Goal: Information Seeking & Learning: Learn about a topic

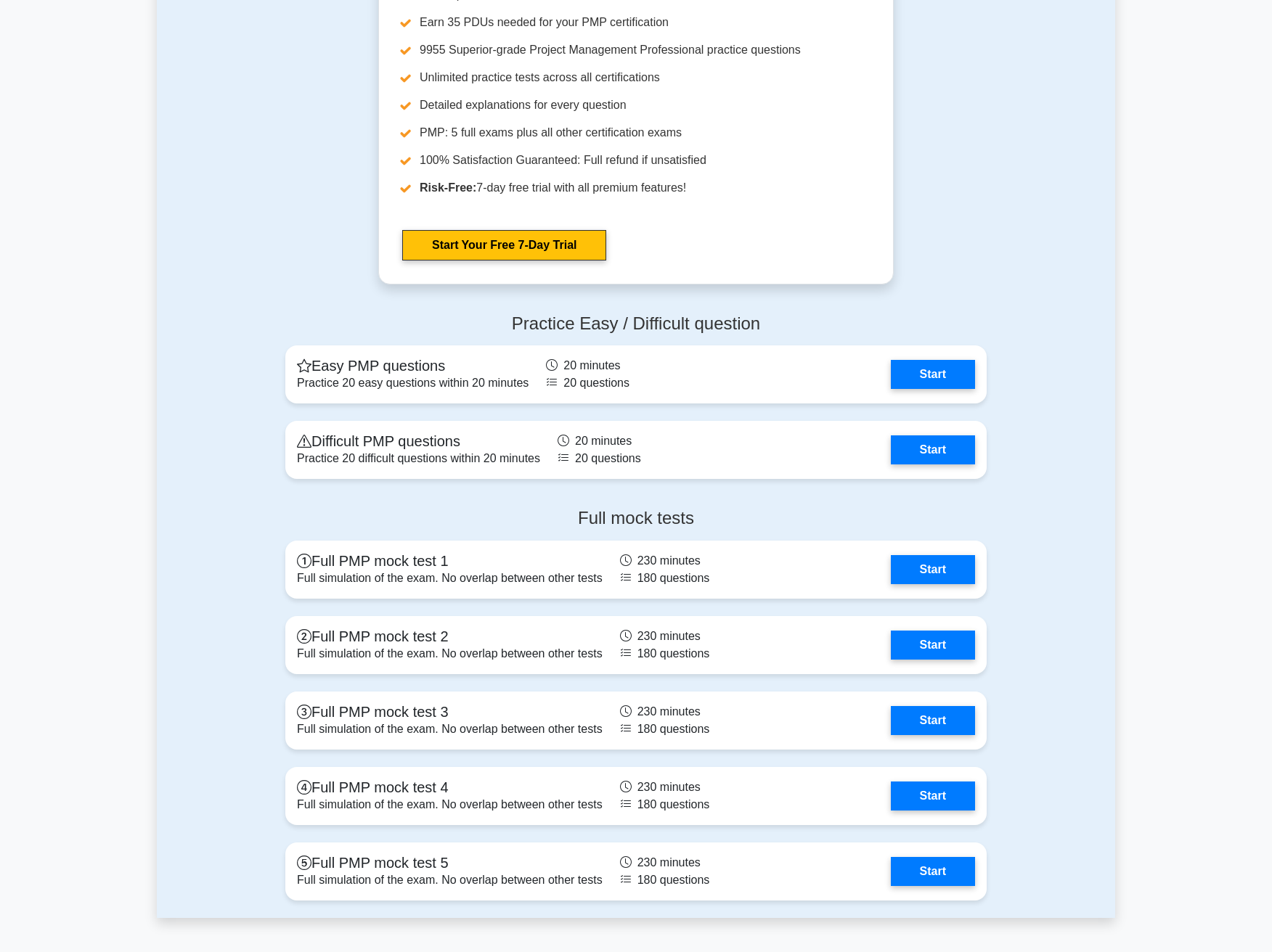
scroll to position [3702, 0]
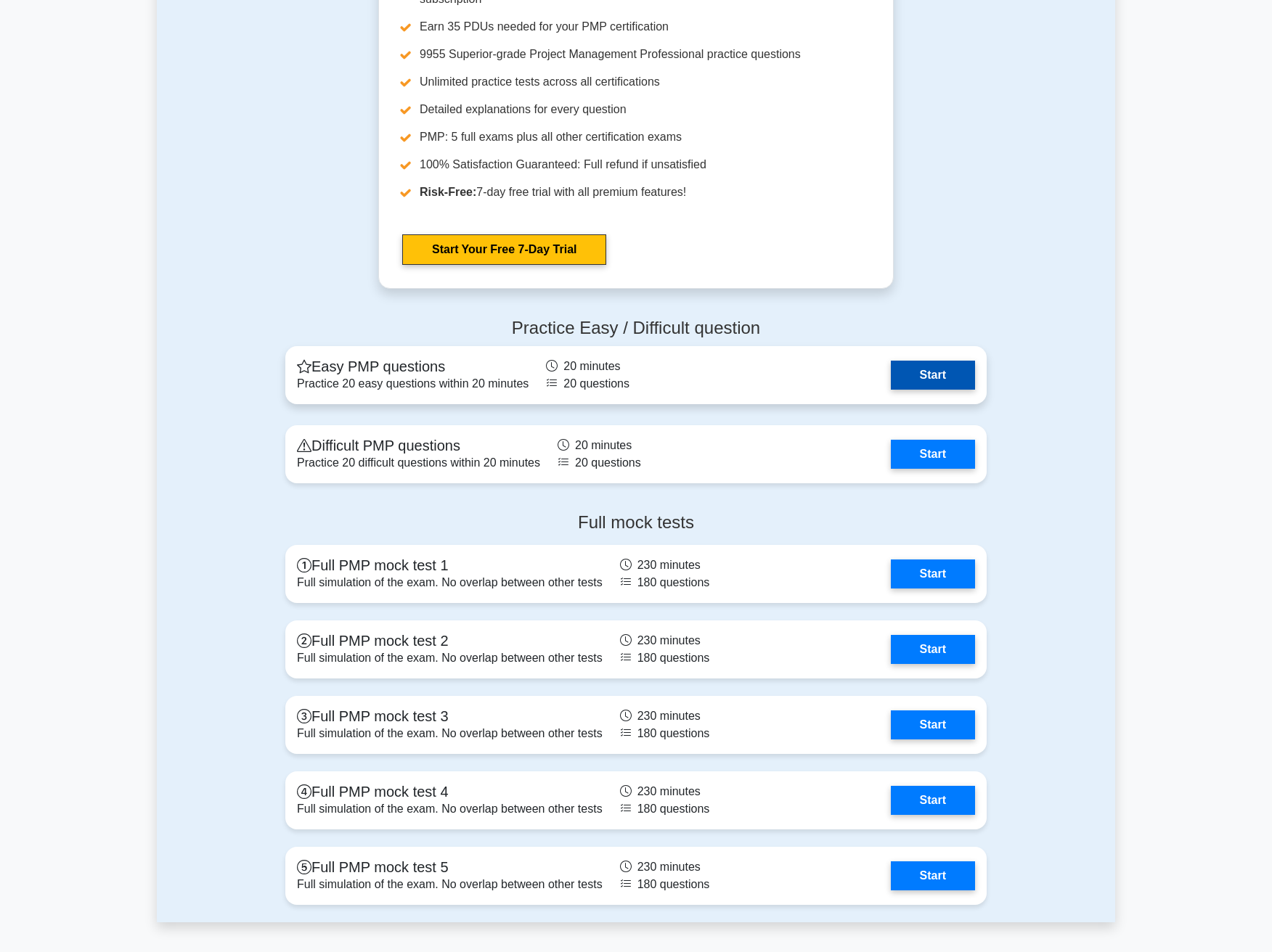
click at [917, 376] on link "Start" at bounding box center [932, 376] width 84 height 29
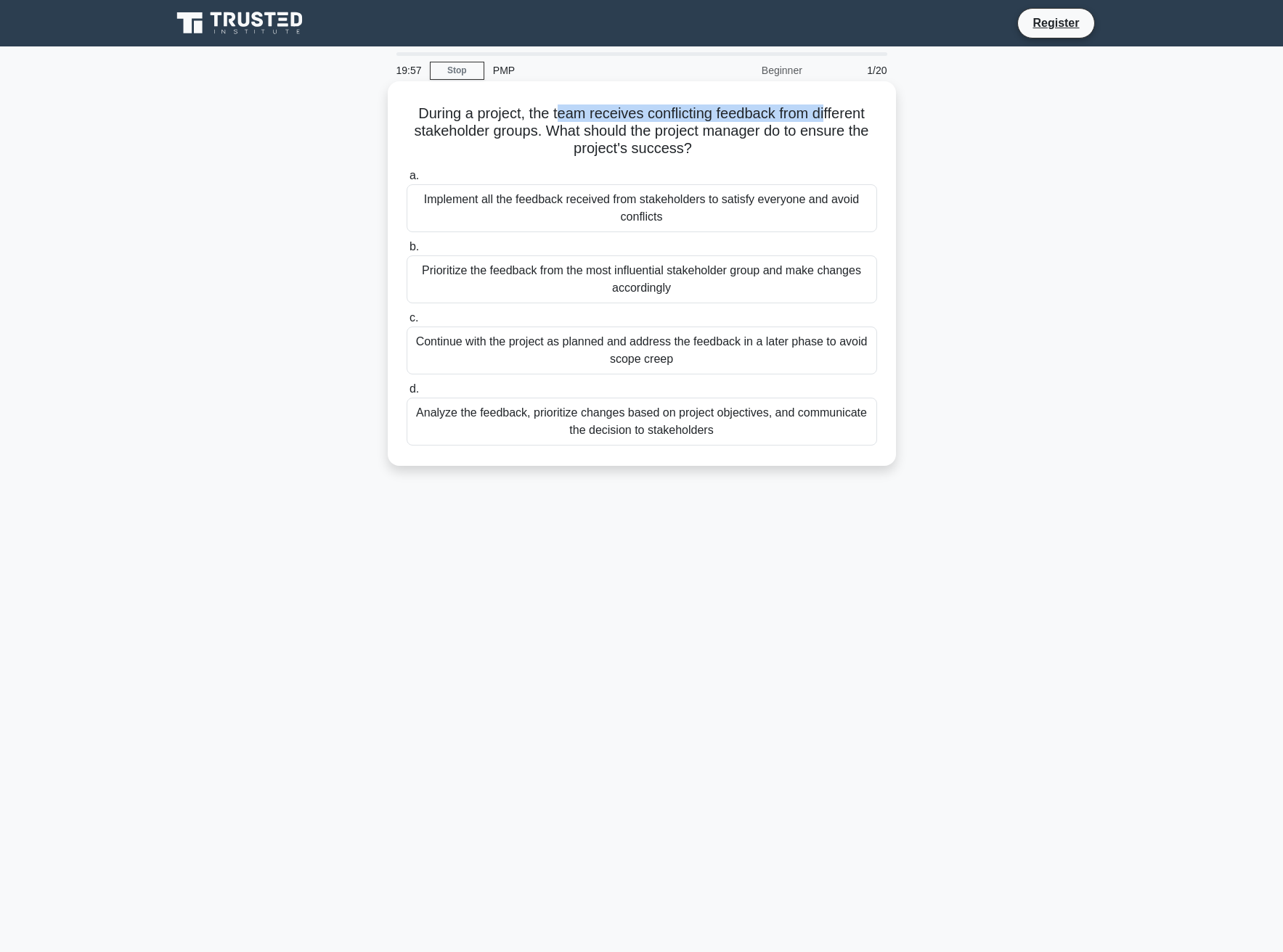
drag, startPoint x: 556, startPoint y: 114, endPoint x: 818, endPoint y: 116, distance: 262.0
click at [822, 116] on h5 "During a project, the team receives conflicting feedback from different stakeho…" at bounding box center [642, 131] width 473 height 54
drag, startPoint x: 642, startPoint y: 135, endPoint x: 756, endPoint y: 154, distance: 115.6
click at [756, 154] on h5 "During a project, the team receives conflicting feedback from different stakeho…" at bounding box center [642, 131] width 473 height 54
drag, startPoint x: 756, startPoint y: 154, endPoint x: 692, endPoint y: 178, distance: 68.4
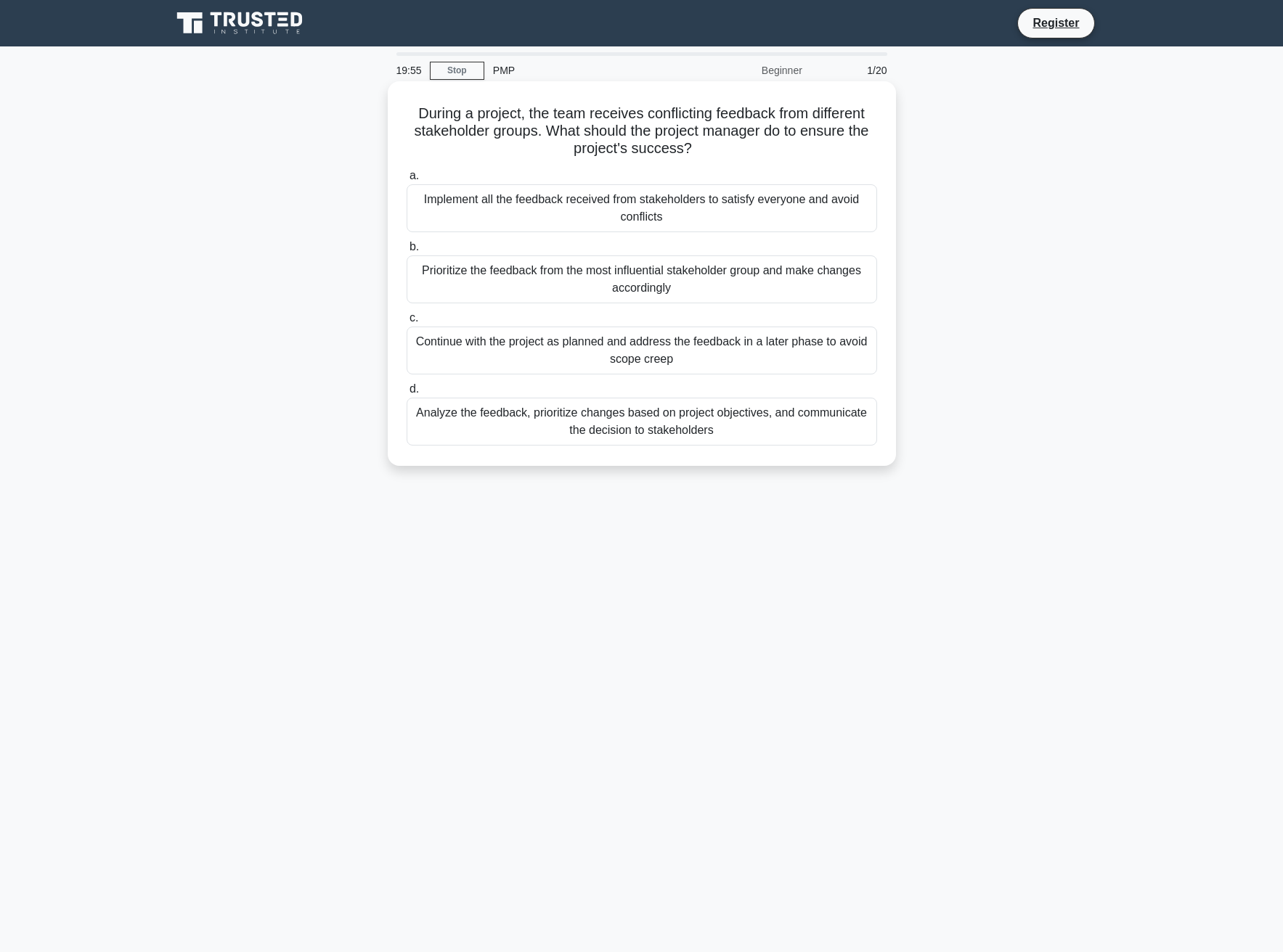
click at [752, 154] on h5 "During a project, the team receives conflicting feedback from different stakeho…" at bounding box center [642, 131] width 473 height 54
click at [633, 434] on div "Analyze the feedback, prioritize changes based on project objectives, and commu…" at bounding box center [642, 422] width 470 height 48
click at [407, 395] on input "d. Analyze the feedback, prioritize changes based on project objectives, and co…" at bounding box center [407, 389] width 0 height 9
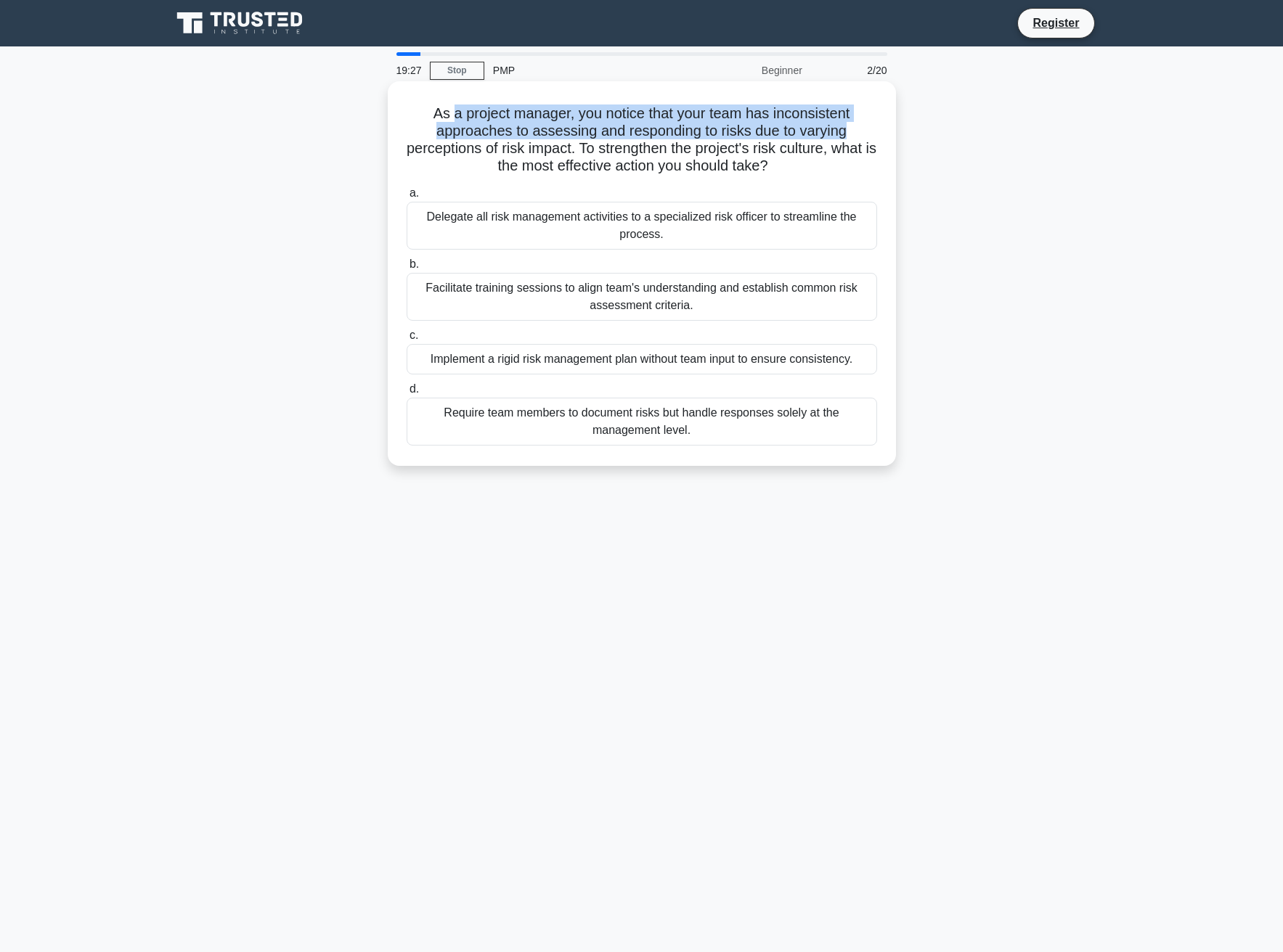
drag, startPoint x: 450, startPoint y: 111, endPoint x: 858, endPoint y: 126, distance: 408.3
click at [858, 126] on h5 "As a project manager, you notice that your team has inconsistent approaches to …" at bounding box center [642, 140] width 473 height 71
drag, startPoint x: 593, startPoint y: 147, endPoint x: 794, endPoint y: 169, distance: 202.2
click at [794, 169] on h5 "As a project manager, you notice that your team has inconsistent approaches to …" at bounding box center [642, 140] width 473 height 71
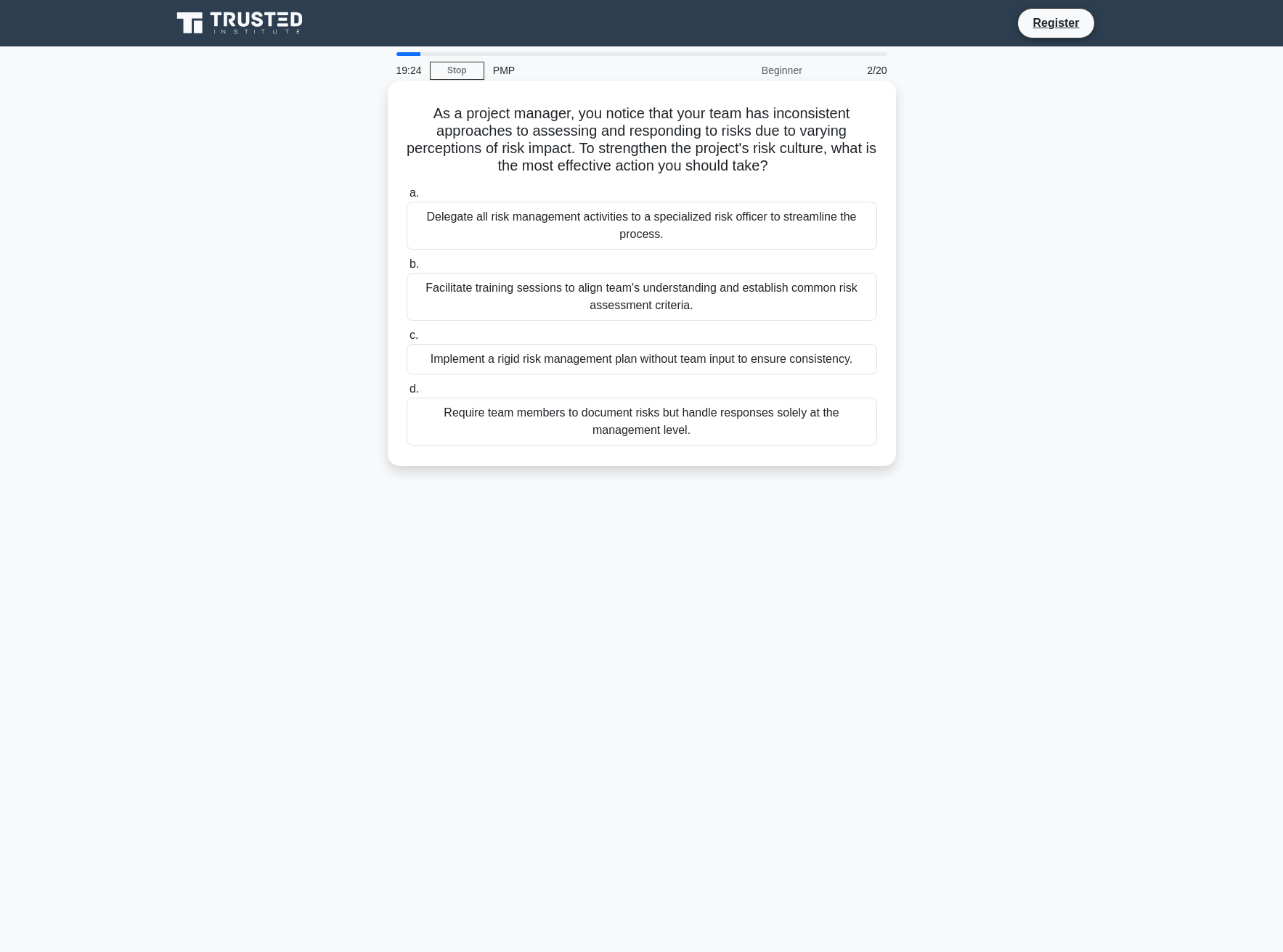
click at [777, 172] on icon at bounding box center [772, 166] width 8 height 16
click at [644, 297] on div "Facilitate training sessions to align team's understanding and establish common…" at bounding box center [642, 297] width 470 height 48
click at [407, 269] on input "b. Facilitate training sessions to align team's understanding and establish com…" at bounding box center [407, 264] width 0 height 9
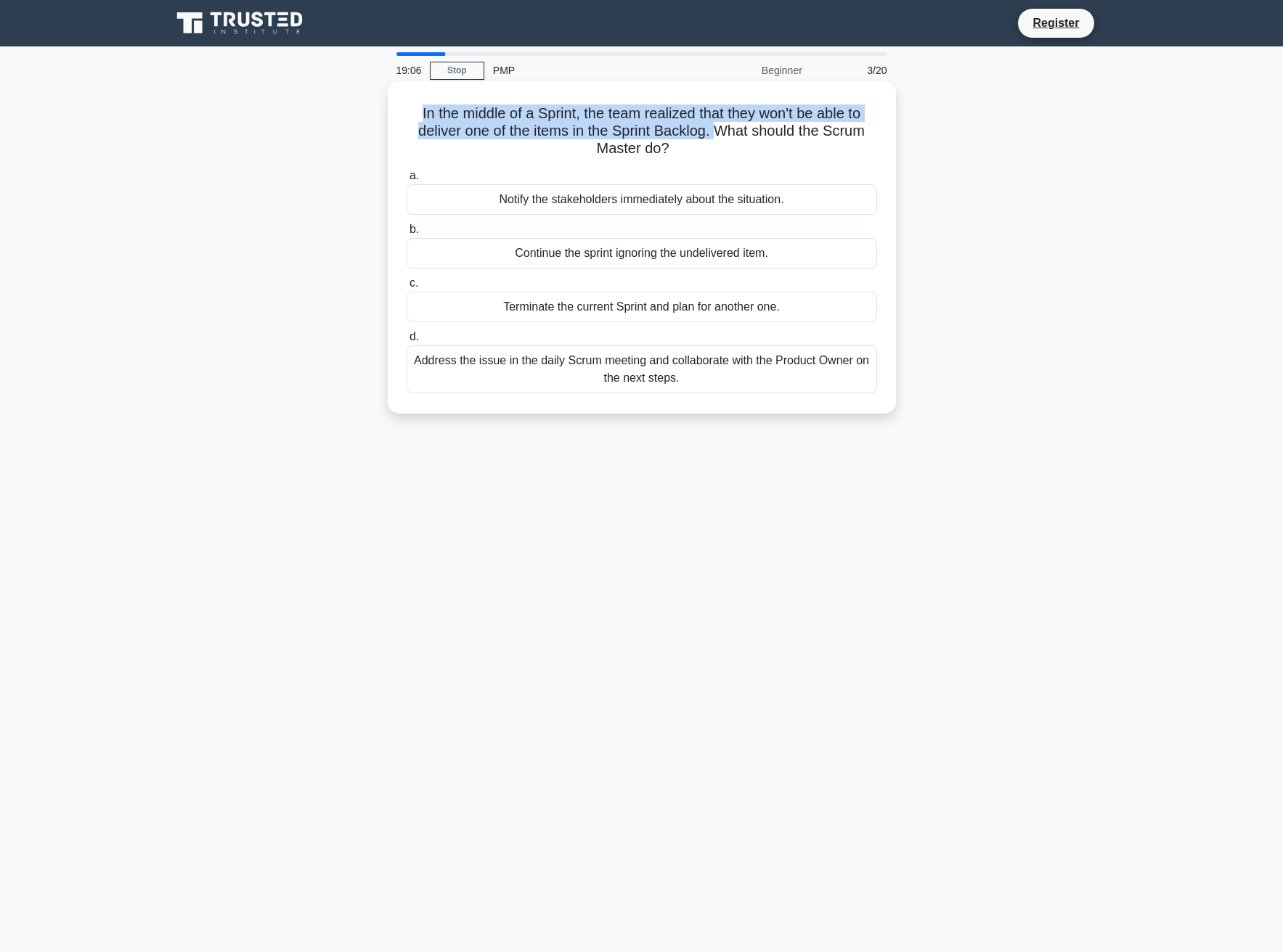
drag, startPoint x: 440, startPoint y: 112, endPoint x: 720, endPoint y: 135, distance: 280.9
click at [720, 135] on h5 "In the middle of a Sprint, the team realized that they won't be able to deliver…" at bounding box center [642, 131] width 473 height 54
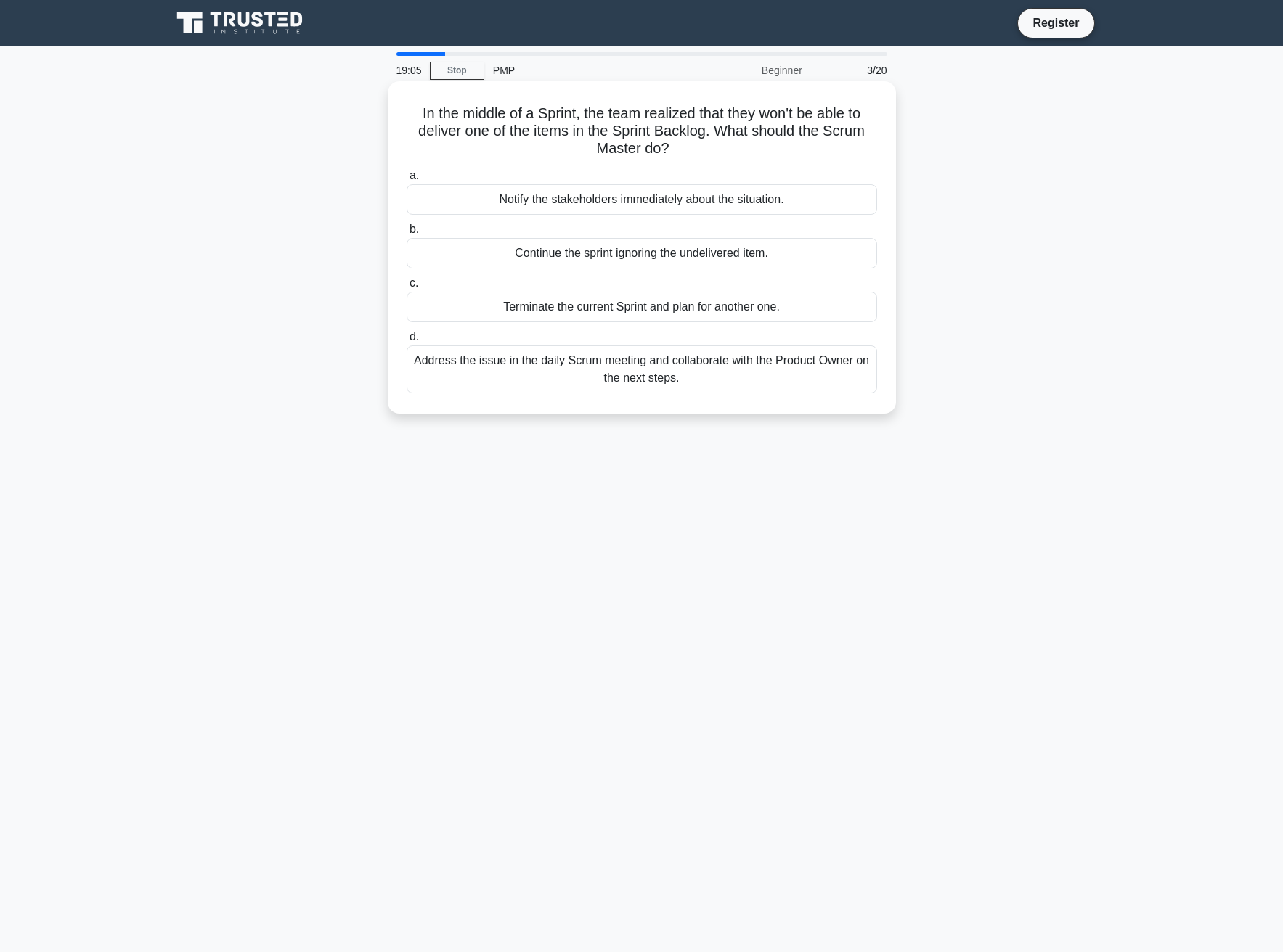
click at [696, 150] on h5 "In the middle of a Sprint, the team realized that they won't be able to deliver…" at bounding box center [642, 131] width 473 height 54
click at [683, 378] on div "Address the issue in the daily Scrum meeting and collaborate with the Product O…" at bounding box center [642, 370] width 470 height 48
click at [407, 342] on input "d. Address the issue in the daily Scrum meeting and collaborate with the Produc…" at bounding box center [407, 337] width 0 height 9
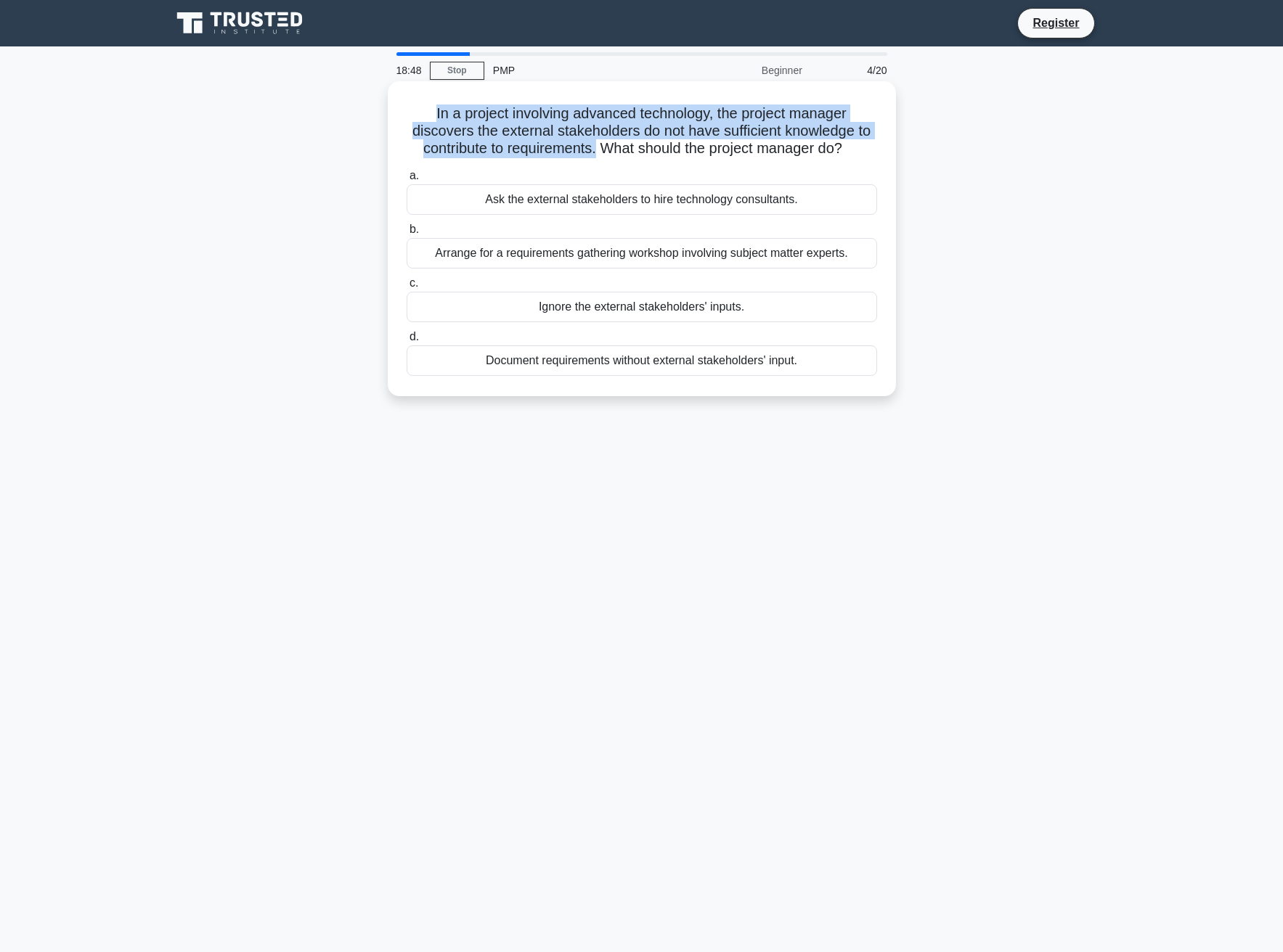
drag, startPoint x: 425, startPoint y: 111, endPoint x: 594, endPoint y: 146, distance: 172.6
click at [594, 146] on h5 "In a project involving advanced technology, the project manager discovers the e…" at bounding box center [642, 131] width 473 height 54
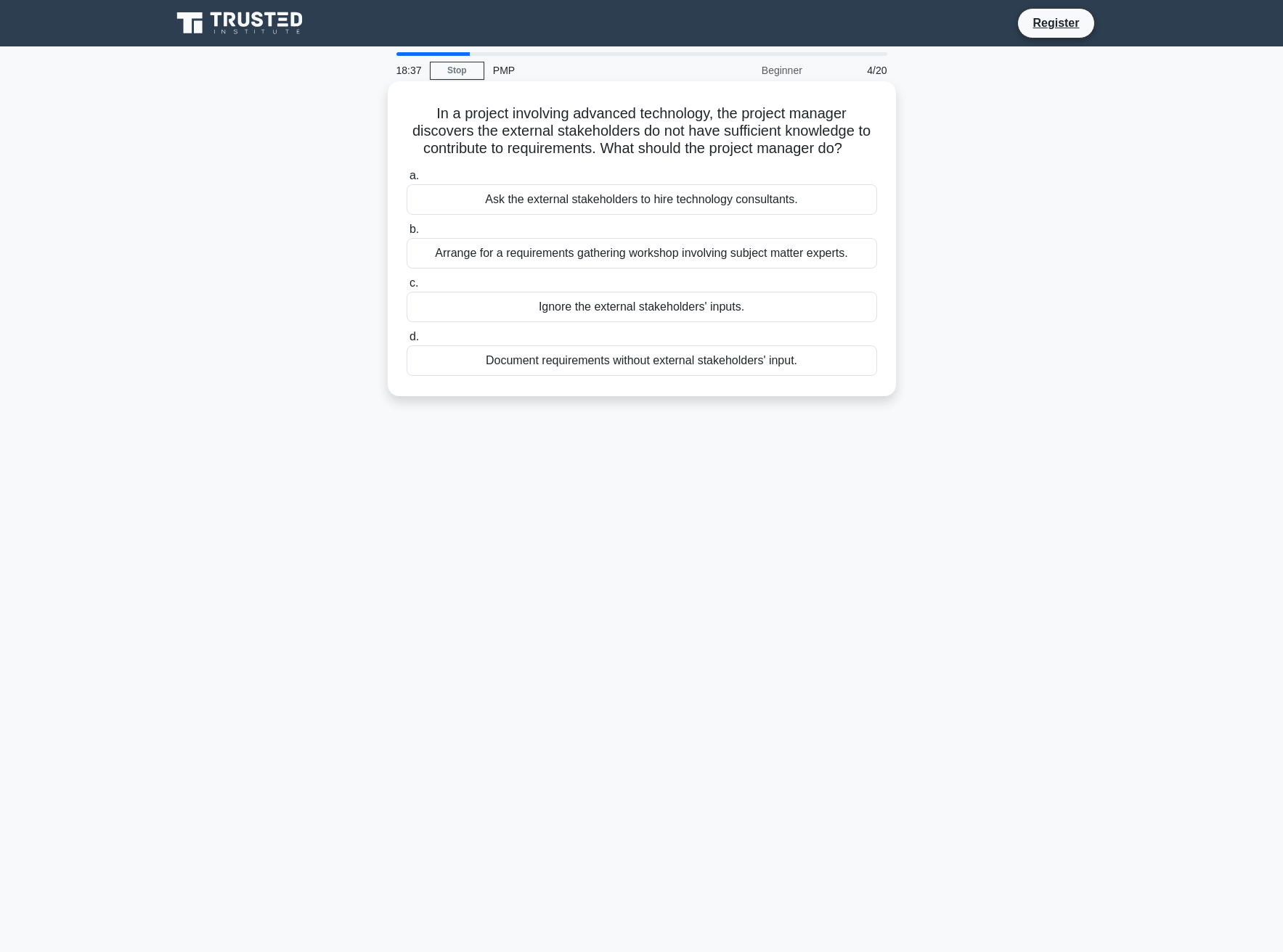
click at [627, 259] on div "Arrange for a requirements gathering workshop involving subject matter experts." at bounding box center [642, 254] width 470 height 31
click at [407, 234] on input "b. Arrange for a requirements gathering workshop involving subject matter exper…" at bounding box center [407, 229] width 0 height 9
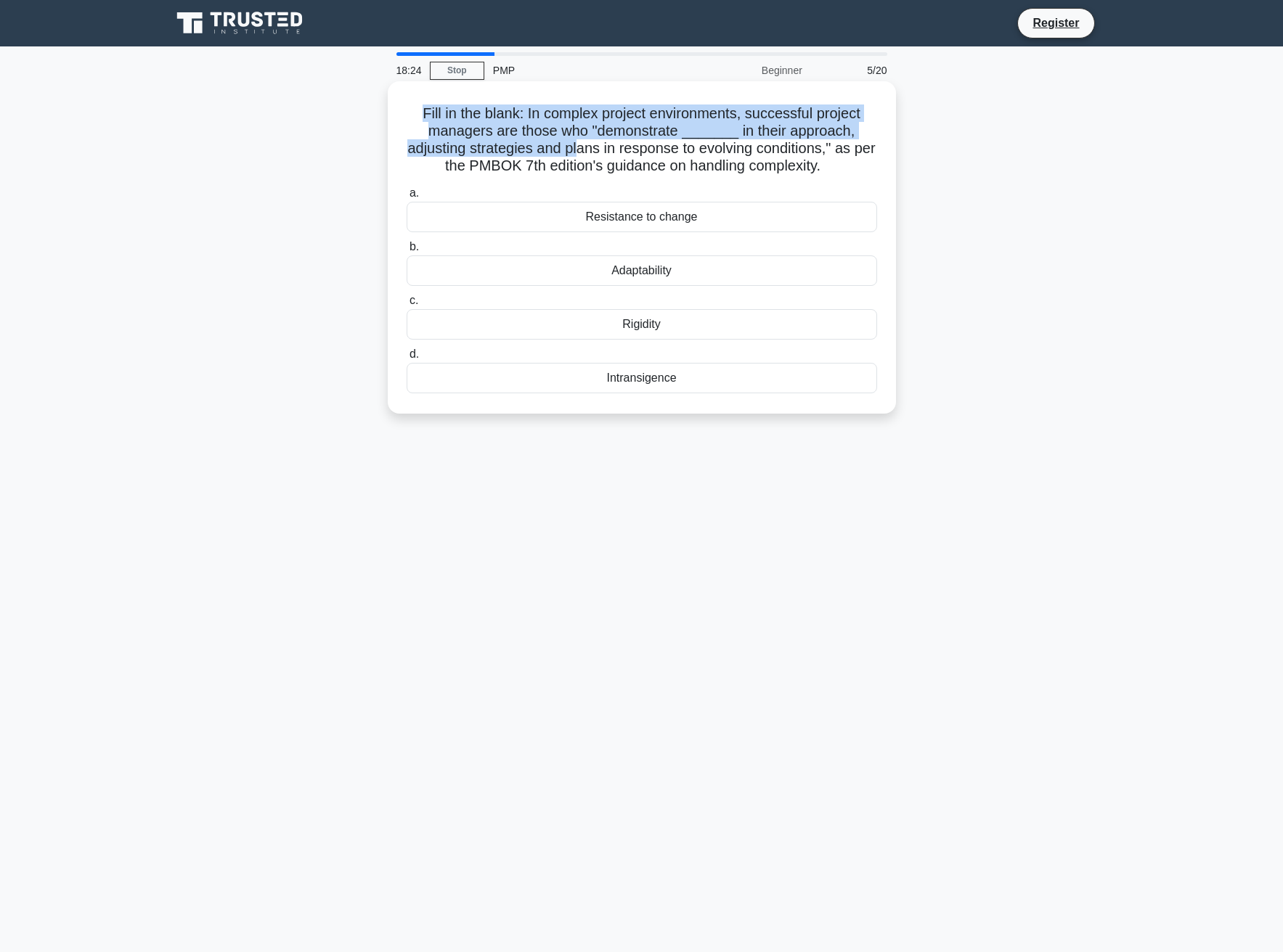
drag, startPoint x: 424, startPoint y: 115, endPoint x: 592, endPoint y: 142, distance: 170.2
click at [592, 142] on h5 "Fill in the blank: In complex project environments, successful project managers…" at bounding box center [642, 140] width 473 height 71
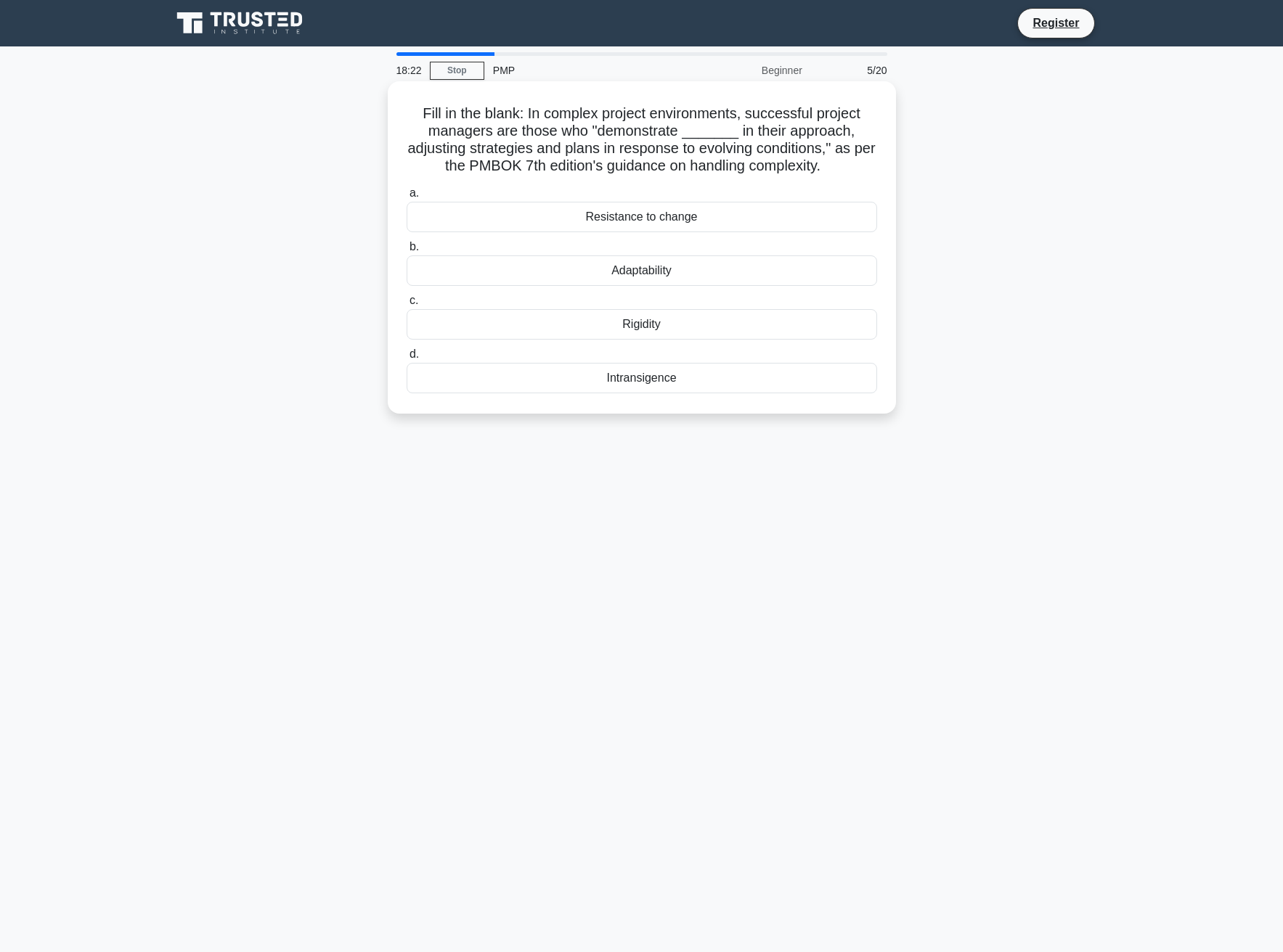
click at [647, 270] on div "Adaptability" at bounding box center [642, 271] width 470 height 31
click at [407, 252] on input "b. Adaptability" at bounding box center [407, 247] width 0 height 9
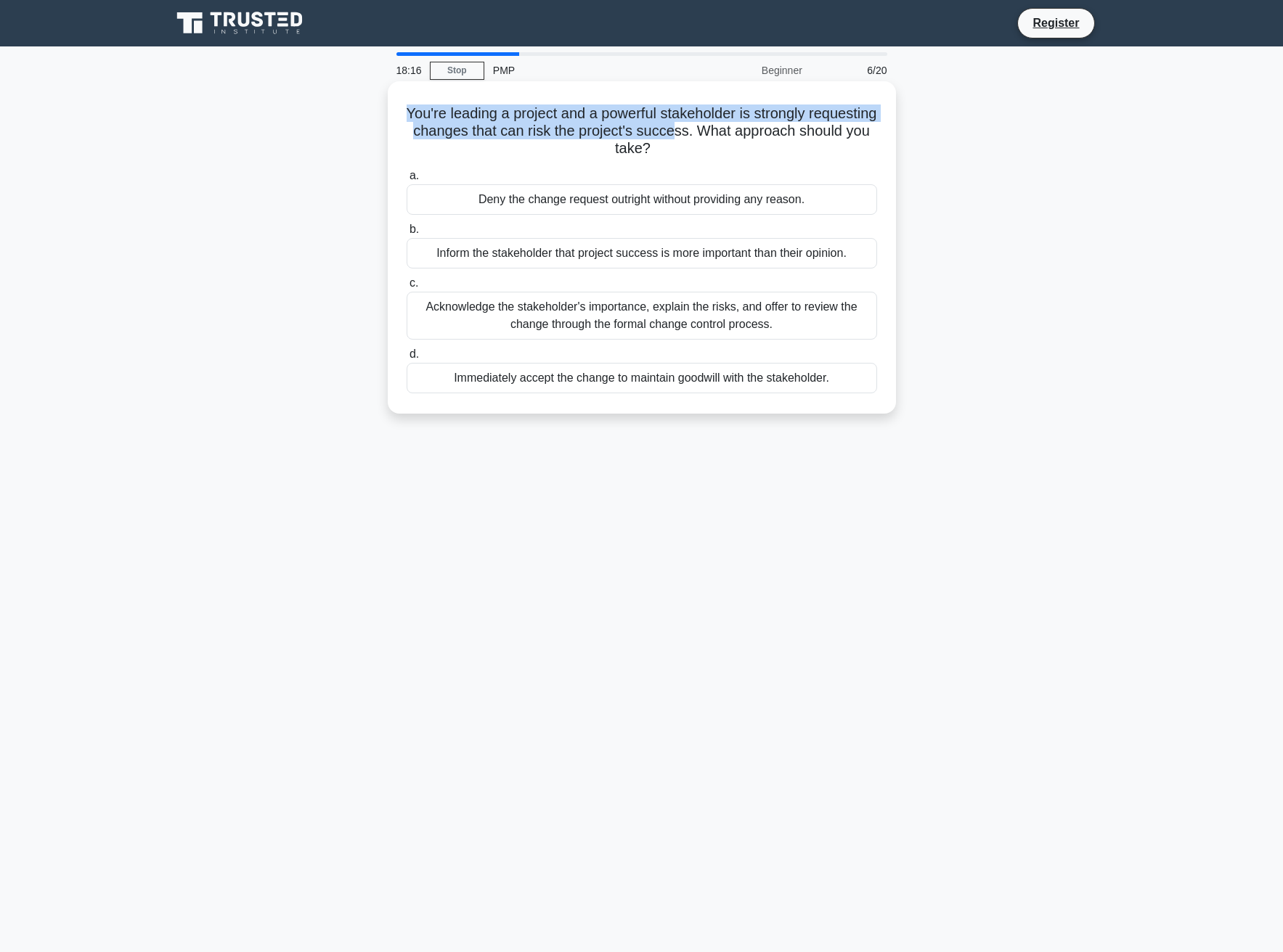
drag, startPoint x: 435, startPoint y: 112, endPoint x: 747, endPoint y: 134, distance: 312.8
click at [747, 134] on h5 "You're leading a project and a powerful stakeholder is strongly requesting chan…" at bounding box center [642, 131] width 473 height 54
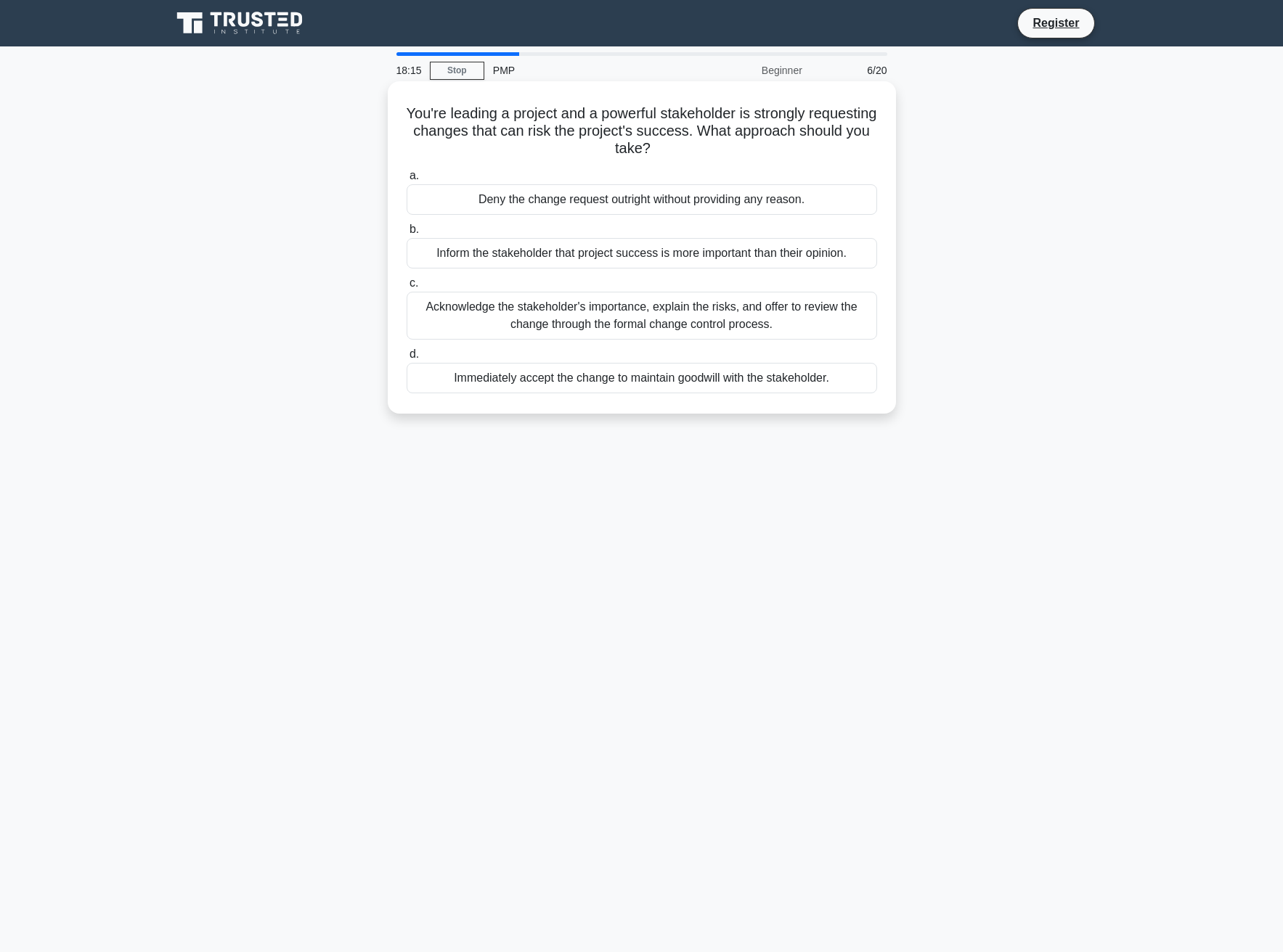
click at [728, 157] on h5 "You're leading a project and a powerful stakeholder is strongly requesting chan…" at bounding box center [642, 131] width 473 height 54
click at [664, 328] on div "Acknowledge the stakeholder's importance, explain the risks, and offer to revie…" at bounding box center [642, 316] width 470 height 48
click at [407, 288] on input "c. Acknowledge the stakeholder's importance, explain the risks, and offer to re…" at bounding box center [407, 283] width 0 height 9
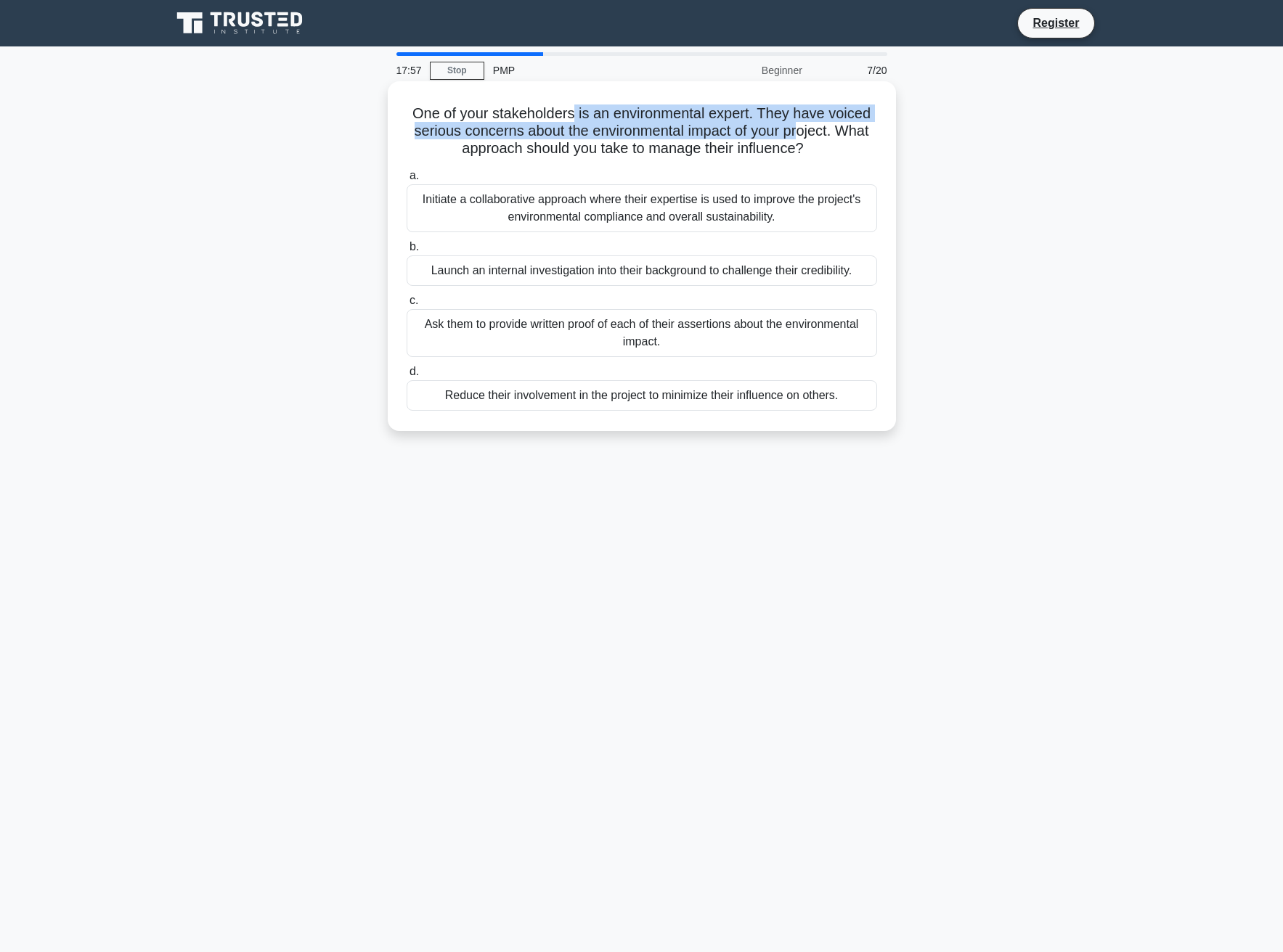
drag, startPoint x: 571, startPoint y: 111, endPoint x: 805, endPoint y: 130, distance: 234.8
click at [805, 130] on h5 "One of your stakeholders is an environmental expert. They have voiced serious c…" at bounding box center [642, 131] width 473 height 54
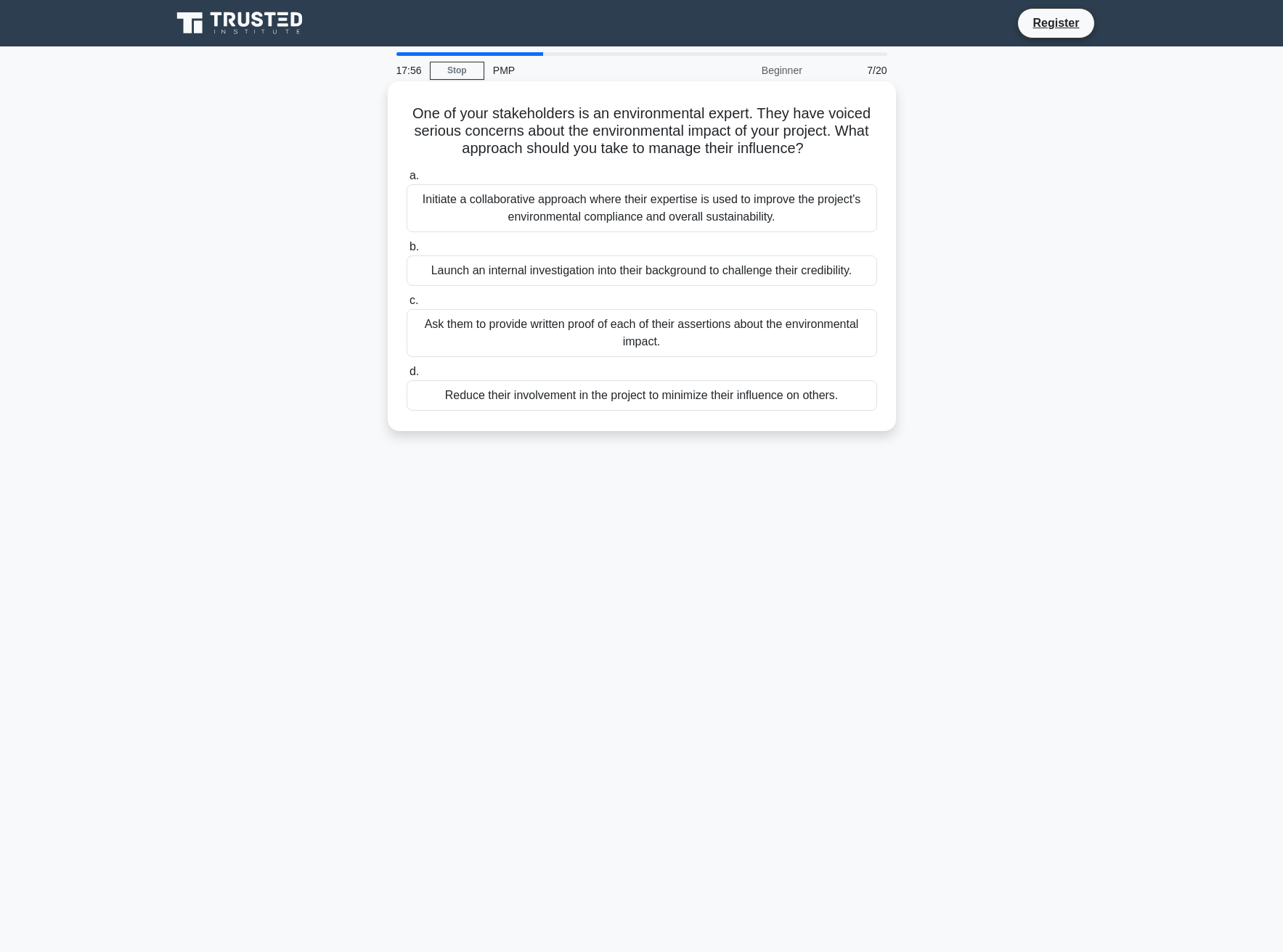
click at [815, 145] on icon ".spinner_0XTQ{transform-origin:center;animation:spinner_y6GP .75s linear infini…" at bounding box center [812, 149] width 17 height 17
click at [658, 203] on div "Initiate a collaborative approach where their expertise is used to improve the …" at bounding box center [642, 208] width 470 height 48
click at [407, 181] on input "a. Initiate a collaborative approach where their expertise is used to improve t…" at bounding box center [407, 176] width 0 height 9
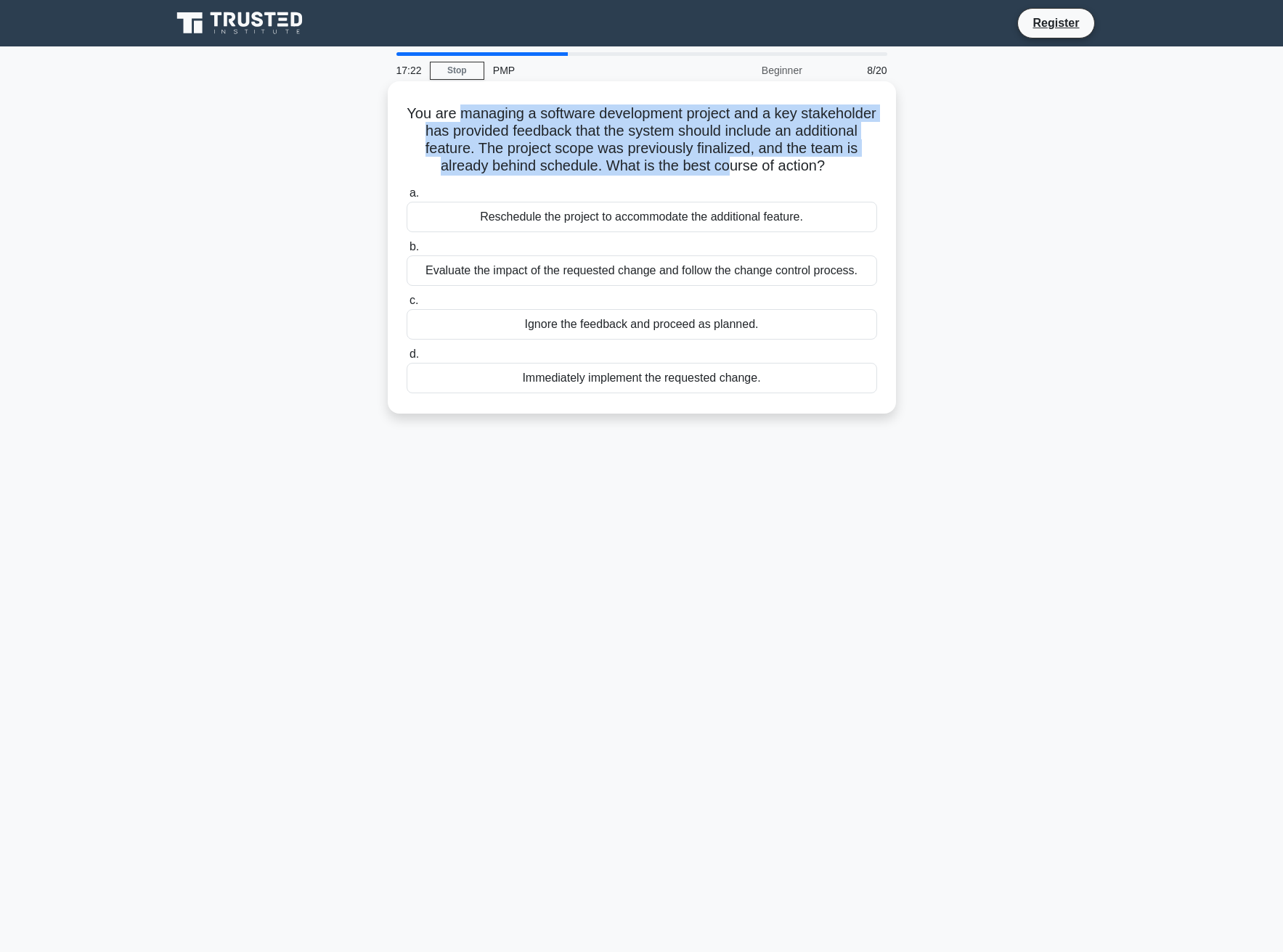
drag, startPoint x: 494, startPoint y: 111, endPoint x: 751, endPoint y: 168, distance: 263.2
click at [751, 168] on h5 "You are managing a software development project and a key stakeholder has provi…" at bounding box center [642, 140] width 473 height 71
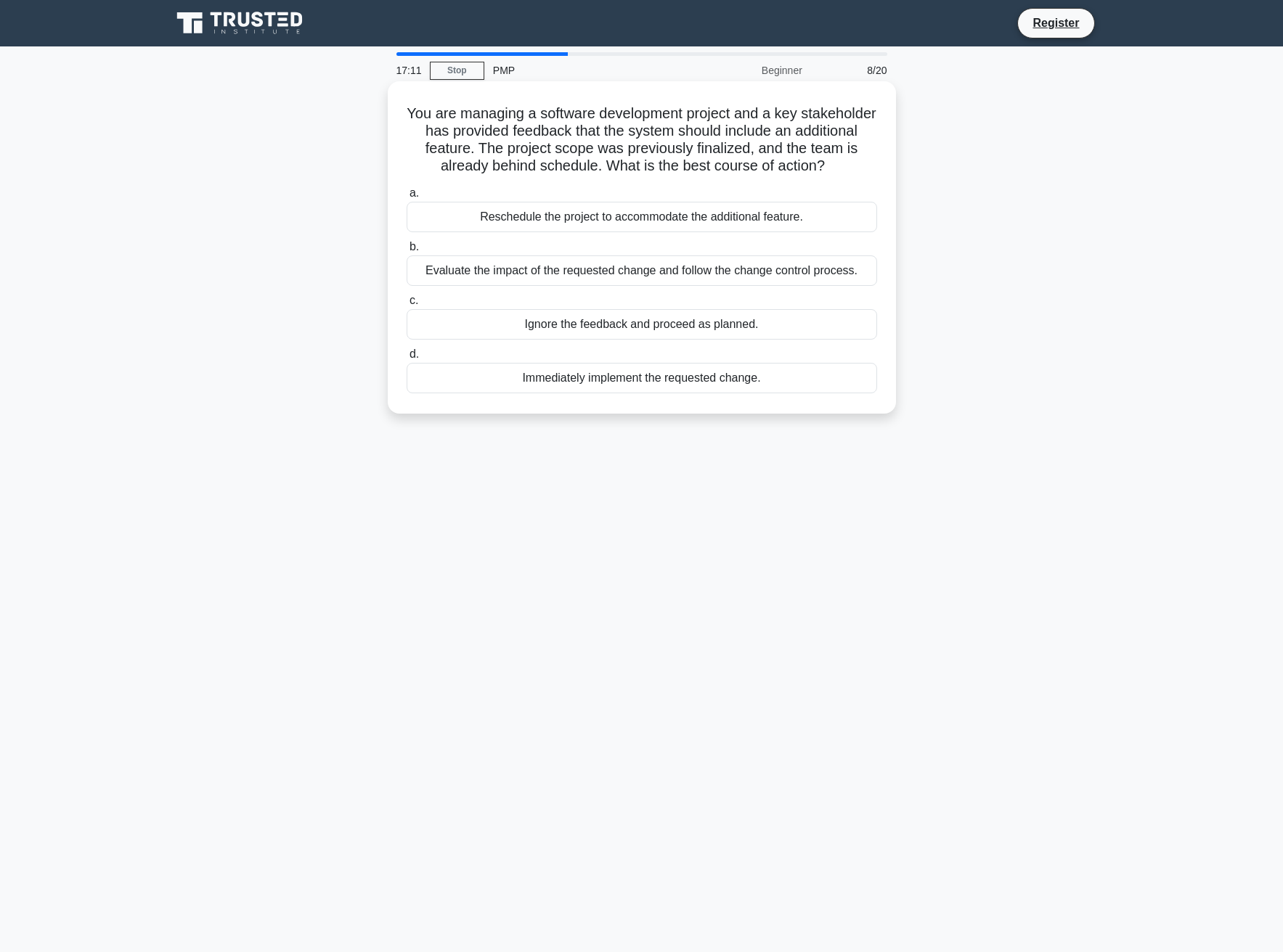
click at [663, 276] on div "Evaluate the impact of the requested change and follow the change control proce…" at bounding box center [642, 271] width 470 height 31
click at [407, 252] on input "b. Evaluate the impact of the requested change and follow the change control pr…" at bounding box center [407, 247] width 0 height 9
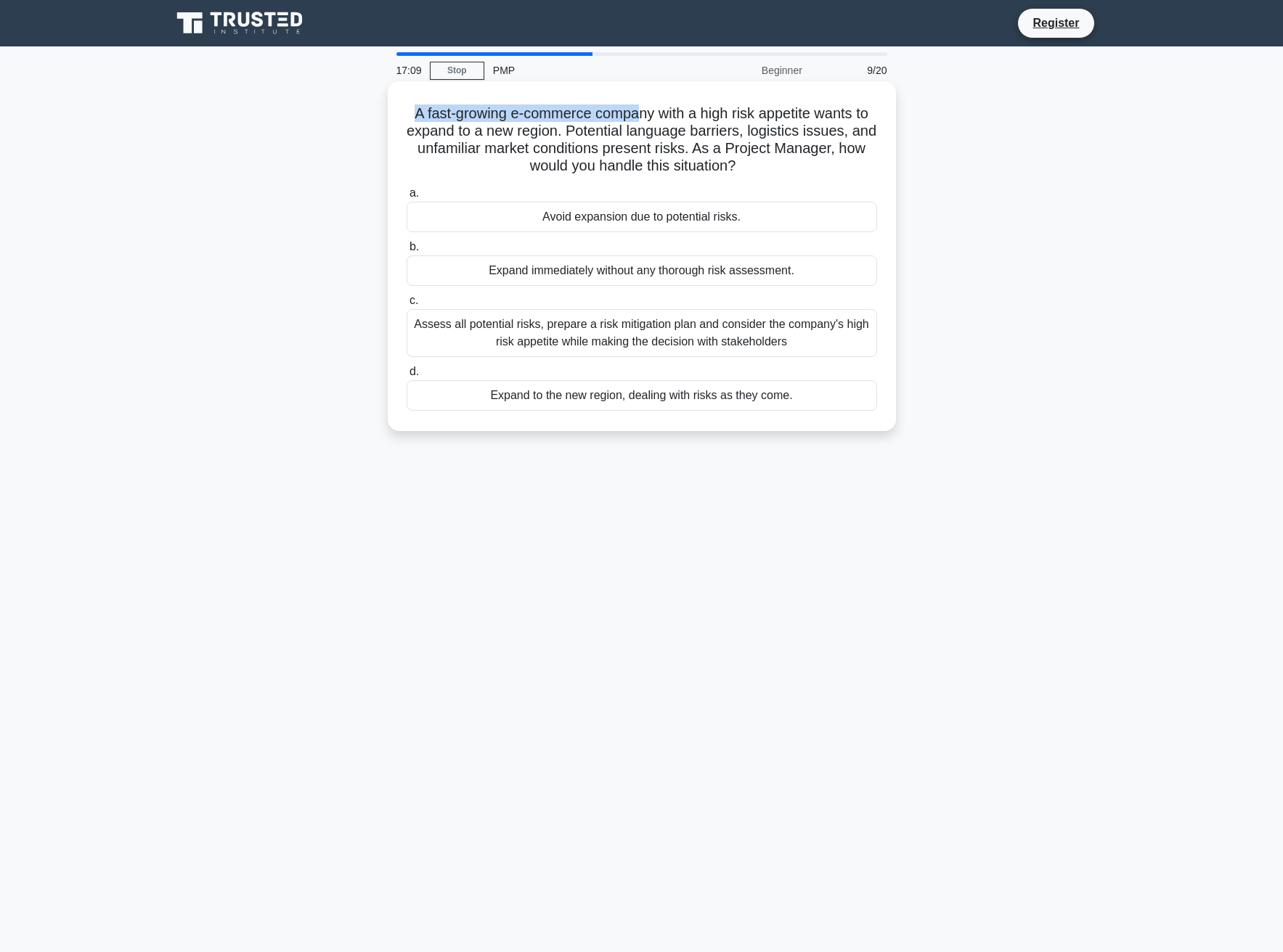
drag, startPoint x: 404, startPoint y: 111, endPoint x: 640, endPoint y: 120, distance: 236.2
click at [640, 120] on h5 "A fast-growing e-commerce company with a high risk appetite wants to expand to …" at bounding box center [642, 140] width 473 height 71
click at [753, 169] on icon ".spinner_0XTQ{transform-origin:center;animation:spinner_y6GP .75s linear infini…" at bounding box center [744, 167] width 17 height 17
drag, startPoint x: 756, startPoint y: 172, endPoint x: 593, endPoint y: 130, distance: 168.3
click at [593, 130] on h5 "A fast-growing e-commerce company with a high risk appetite wants to expand to …" at bounding box center [642, 140] width 473 height 71
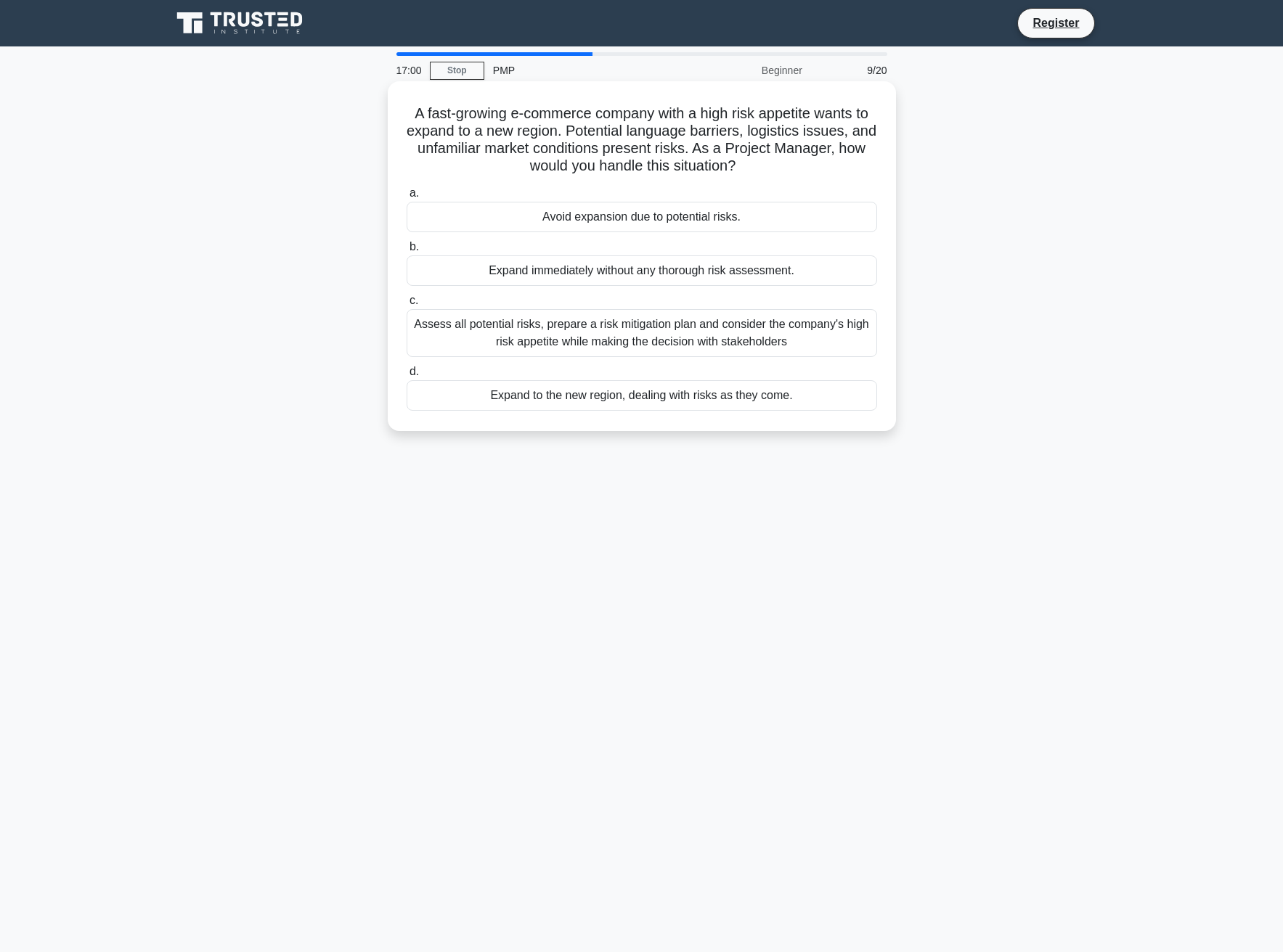
click at [753, 172] on icon ".spinner_0XTQ{transform-origin:center;animation:spinner_y6GP .75s linear infini…" at bounding box center [744, 167] width 17 height 17
click at [623, 334] on div "Assess all potential risks, prepare a risk mitigation plan and consider the com…" at bounding box center [642, 334] width 470 height 48
click at [696, 357] on div "Assess all potential risks, prepare a risk mitigation plan and consider the com…" at bounding box center [642, 334] width 470 height 48
click at [407, 305] on input "c. Assess all potential risks, prepare a risk mitigation plan and consider the …" at bounding box center [407, 300] width 0 height 9
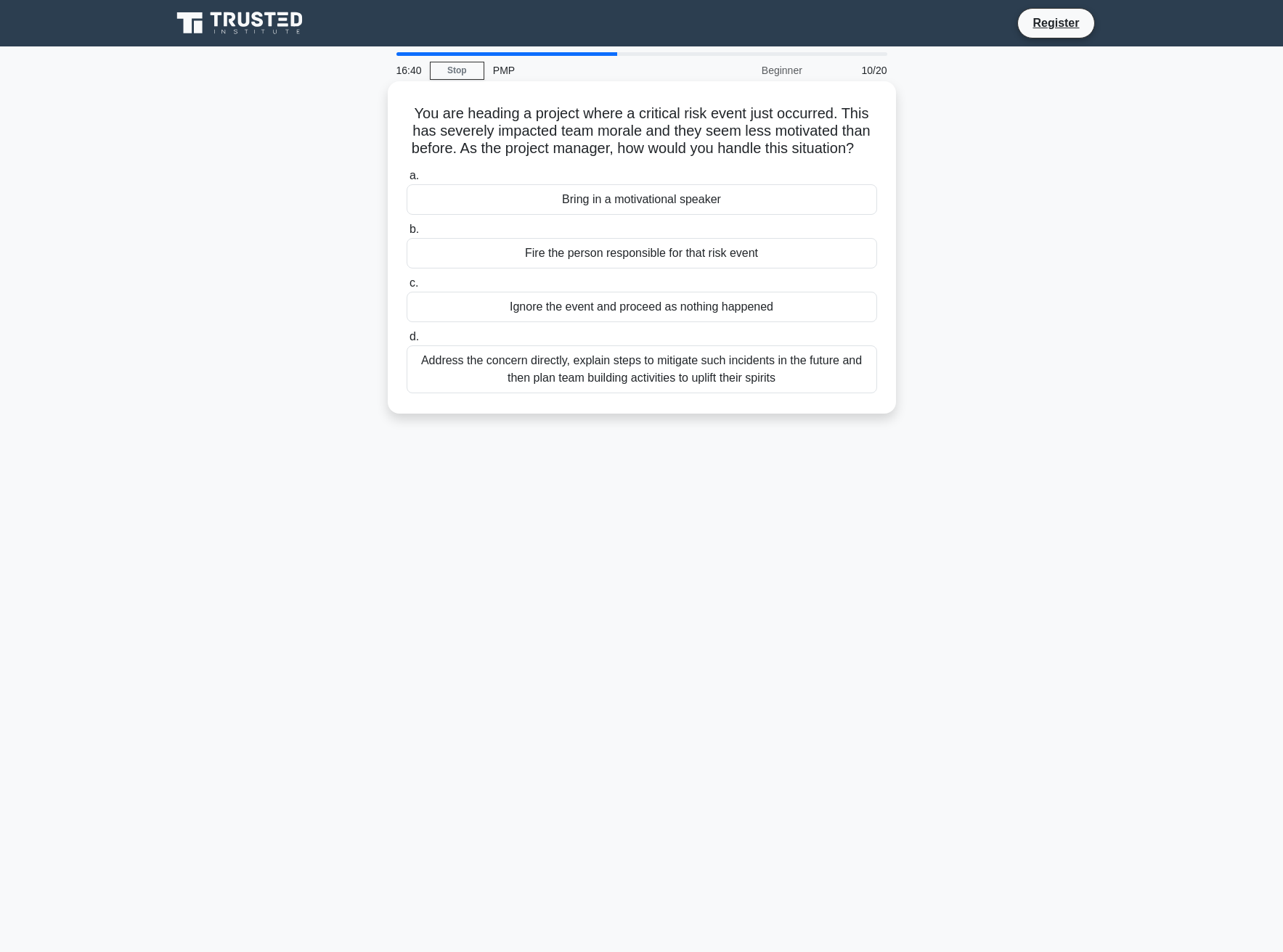
drag, startPoint x: 408, startPoint y: 113, endPoint x: 760, endPoint y: 166, distance: 356.0
click at [760, 159] on h5 "You are heading a project where a critical risk event just occurred. This has s…" at bounding box center [642, 131] width 473 height 54
click at [714, 159] on h5 "You are heading a project where a critical risk event just occurred. This has s…" at bounding box center [642, 131] width 473 height 54
click at [628, 394] on div "Address the concern directly, explain steps to mitigate such incidents in the f…" at bounding box center [642, 370] width 470 height 48
click at [407, 342] on input "d. Address the concern directly, explain steps to mitigate such incidents in th…" at bounding box center [407, 337] width 0 height 9
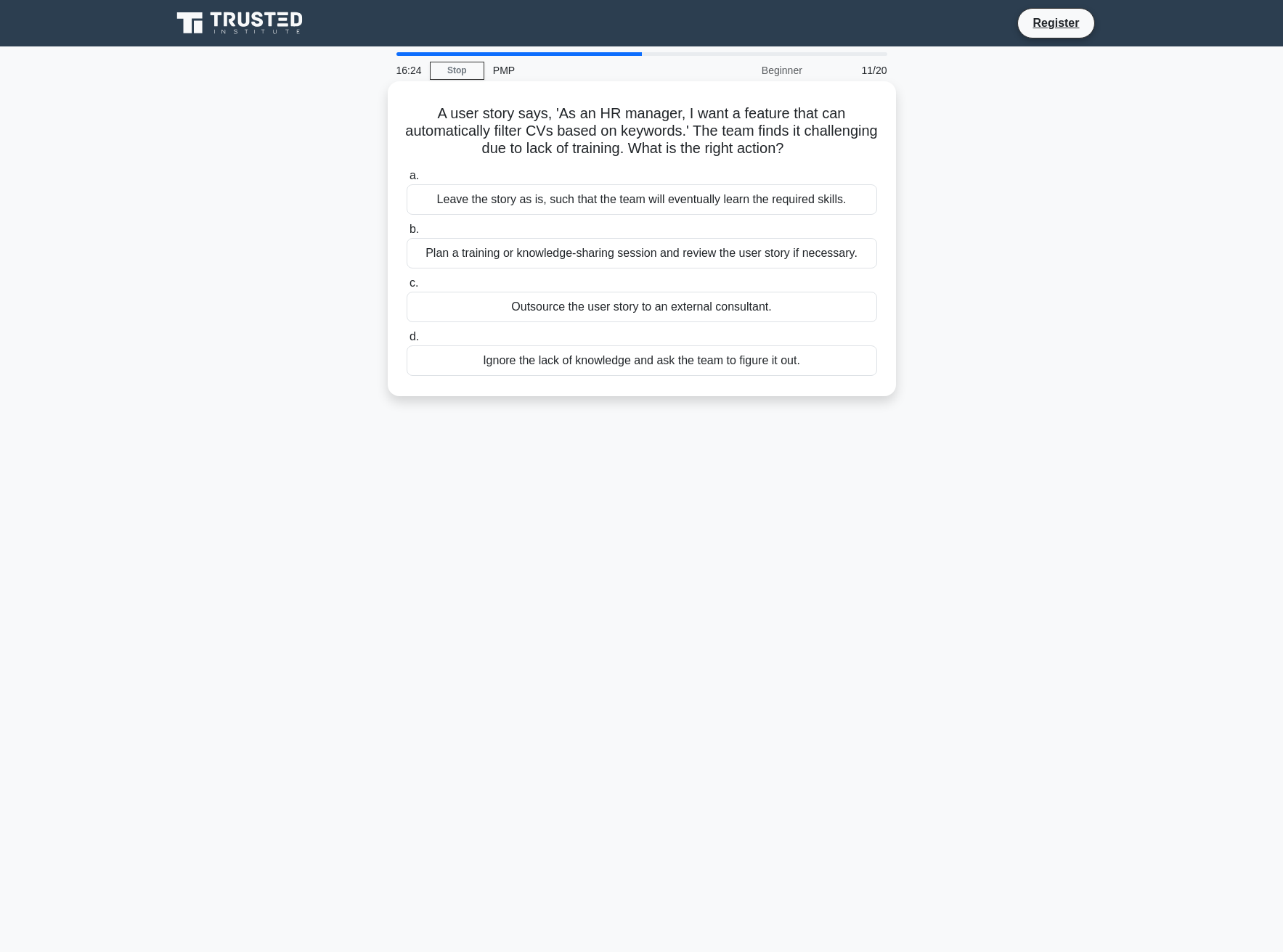
drag, startPoint x: 439, startPoint y: 113, endPoint x: 839, endPoint y: 142, distance: 401.0
click at [839, 142] on h5 "A user story says, 'As an HR manager, I want a feature that can automatically f…" at bounding box center [642, 131] width 473 height 54
click at [801, 146] on icon ".spinner_0XTQ{transform-origin:center;animation:spinner_y6GP .75s linear infini…" at bounding box center [792, 149] width 17 height 17
click at [635, 256] on div "Plan a training or knowledge-sharing session and review the user story if neces…" at bounding box center [642, 254] width 470 height 31
click at [407, 234] on input "b. Plan a training or knowledge-sharing session and review the user story if ne…" at bounding box center [407, 229] width 0 height 9
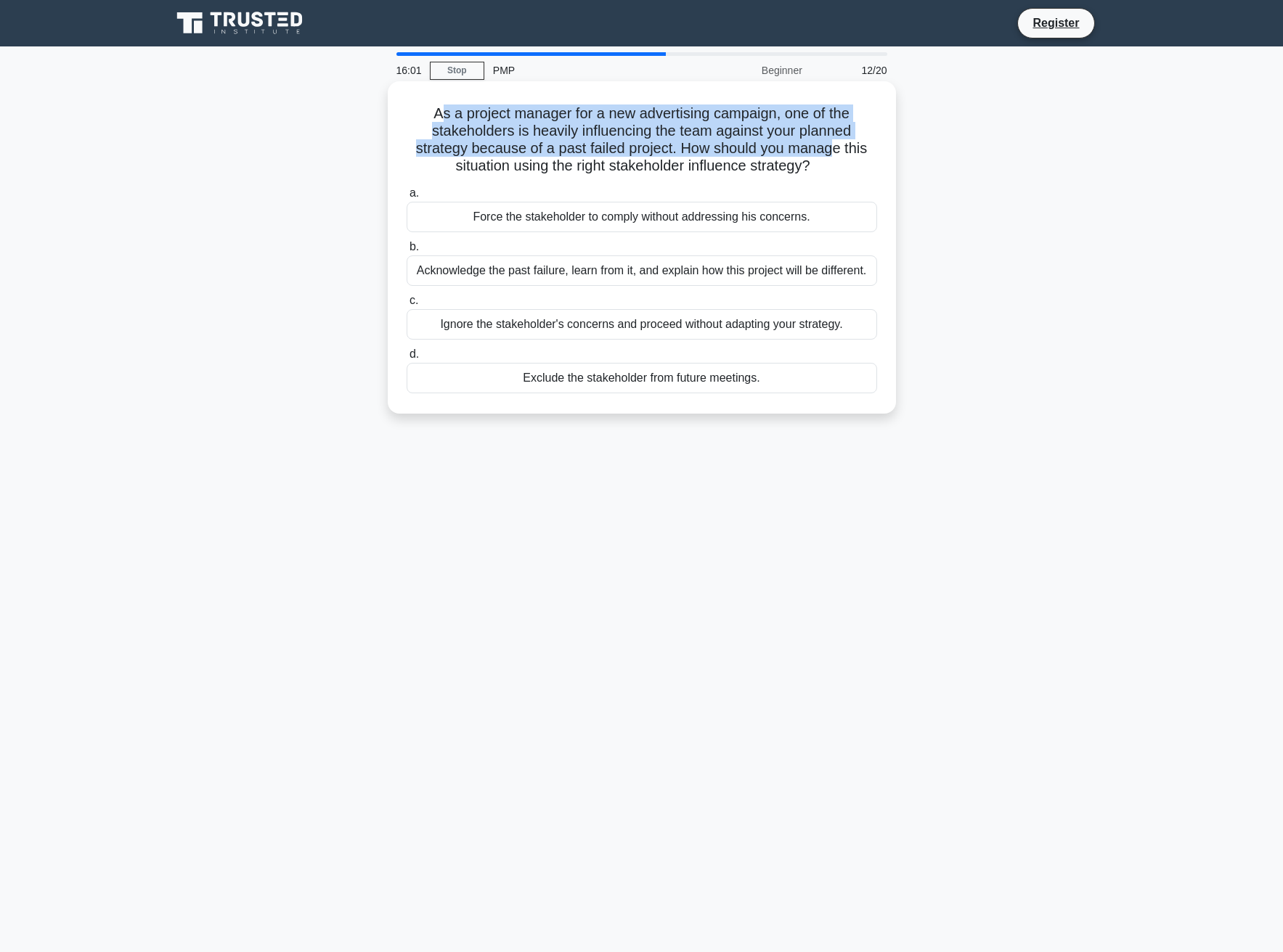
drag, startPoint x: 441, startPoint y: 113, endPoint x: 836, endPoint y: 154, distance: 397.1
click at [836, 154] on h5 "As a project manager for a new advertising campaign, one of the stakeholders is…" at bounding box center [642, 140] width 473 height 71
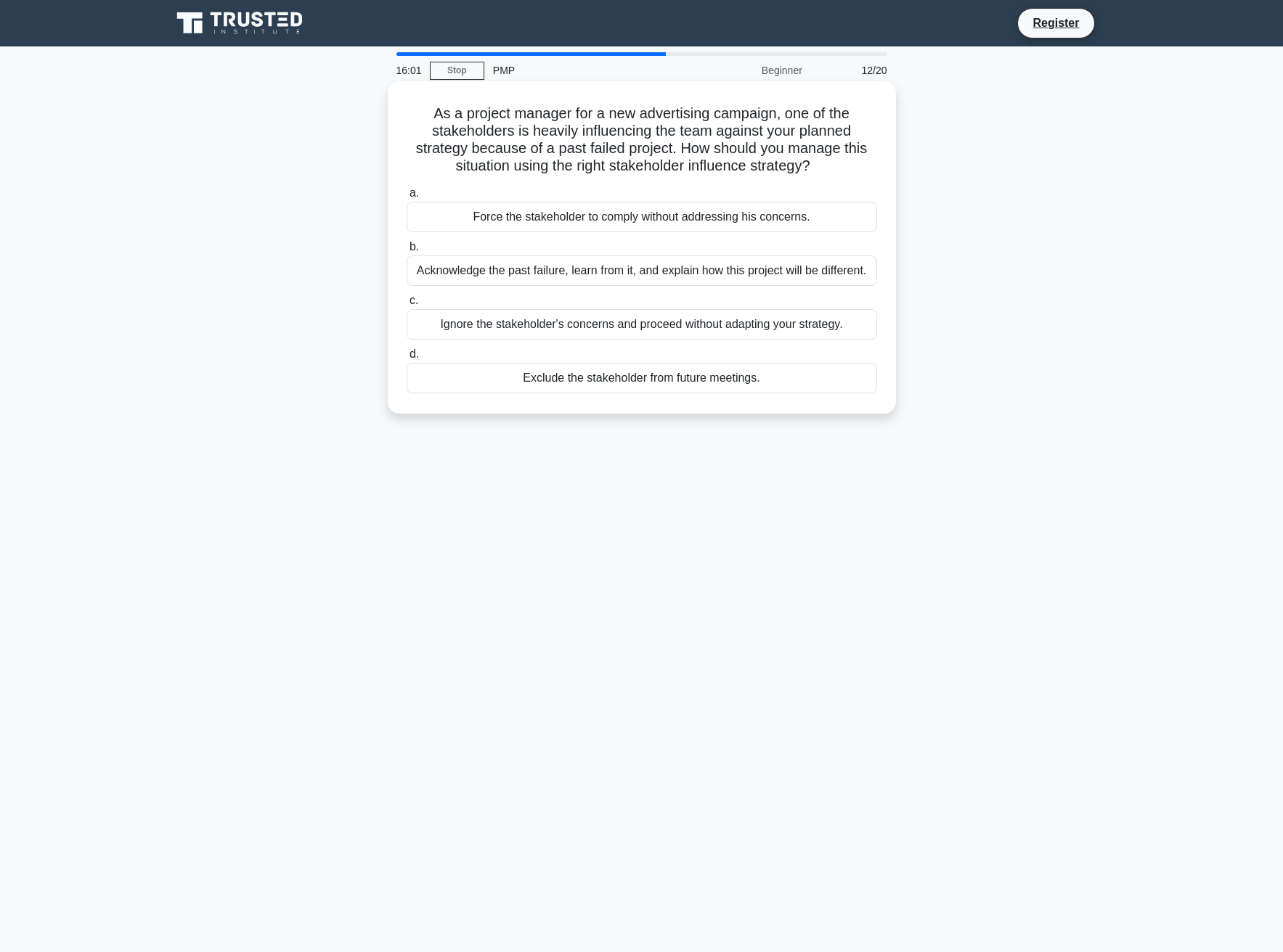
click at [828, 166] on icon ".spinner_0XTQ{transform-origin:center;animation:spinner_y6GP .75s linear infini…" at bounding box center [819, 167] width 17 height 17
drag, startPoint x: 825, startPoint y: 170, endPoint x: 423, endPoint y: 114, distance: 405.9
click at [423, 114] on h5 "As a project manager for a new advertising campaign, one of the stakeholders is…" at bounding box center [642, 140] width 473 height 71
click at [648, 274] on div "Acknowledge the past failure, learn from it, and explain how this project will …" at bounding box center [642, 271] width 470 height 31
click at [407, 252] on input "b. Acknowledge the past failure, learn from it, and explain how this project wi…" at bounding box center [407, 247] width 0 height 9
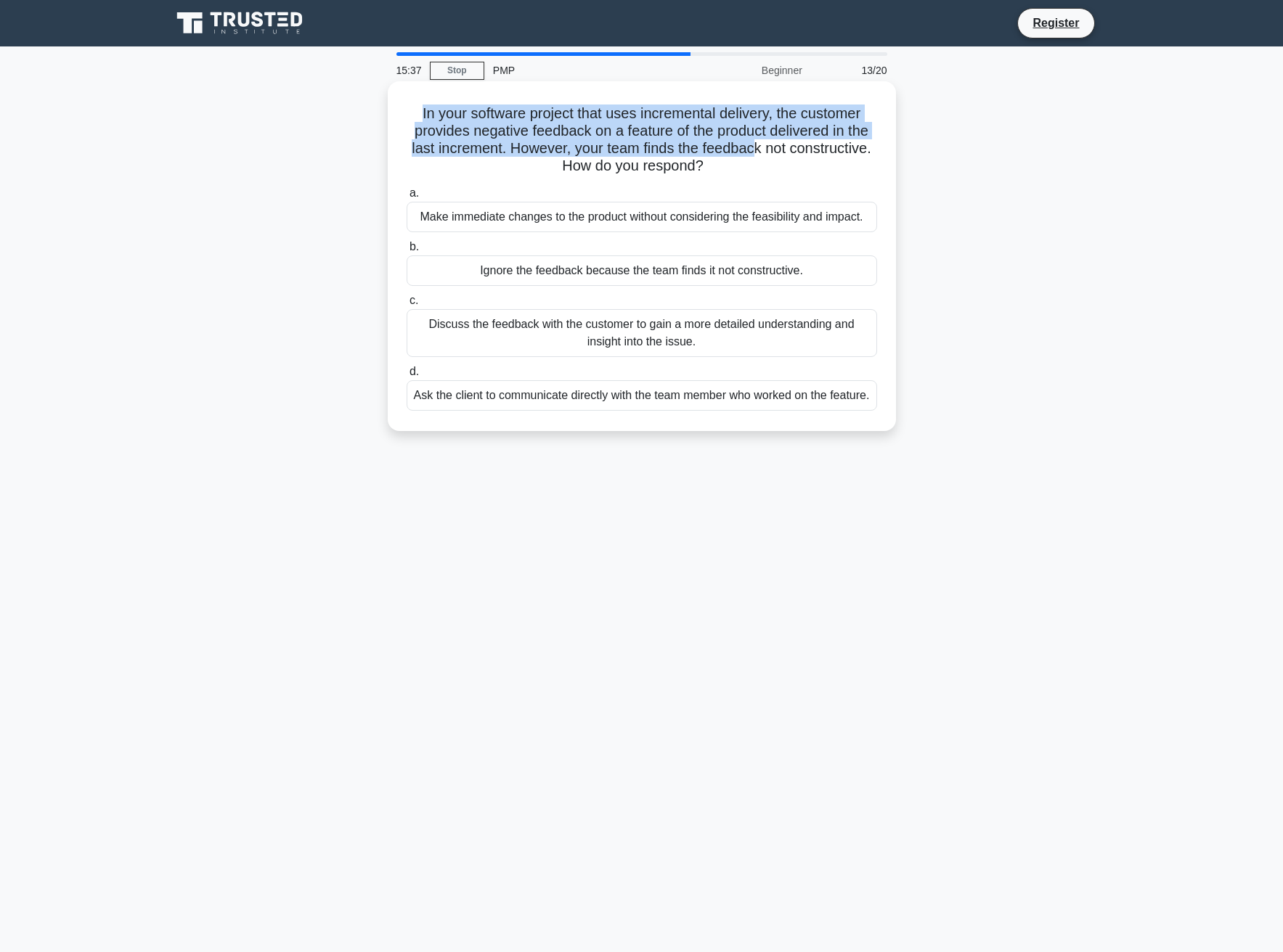
drag, startPoint x: 410, startPoint y: 112, endPoint x: 756, endPoint y: 153, distance: 348.4
click at [756, 153] on h5 "In your software project that uses incremental delivery, the customer provides …" at bounding box center [642, 140] width 473 height 71
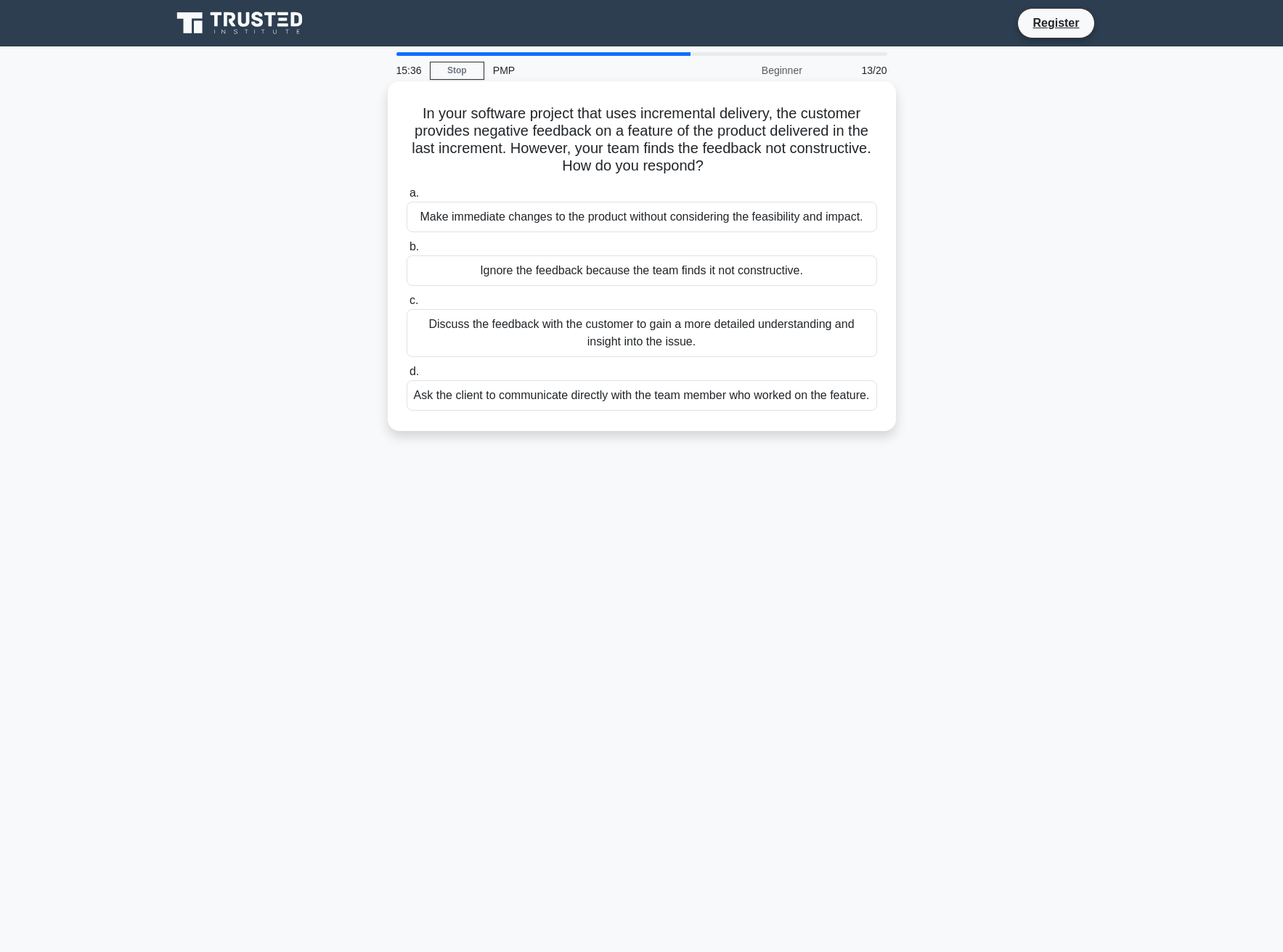
click at [726, 166] on h5 "In your software project that uses incremental delivery, the customer provides …" at bounding box center [642, 140] width 473 height 71
click at [649, 333] on div "Discuss the feedback with the customer to gain a more detailed understanding an…" at bounding box center [642, 334] width 470 height 48
click at [407, 305] on input "c. Discuss the feedback with the customer to gain a more detailed understanding…" at bounding box center [407, 300] width 0 height 9
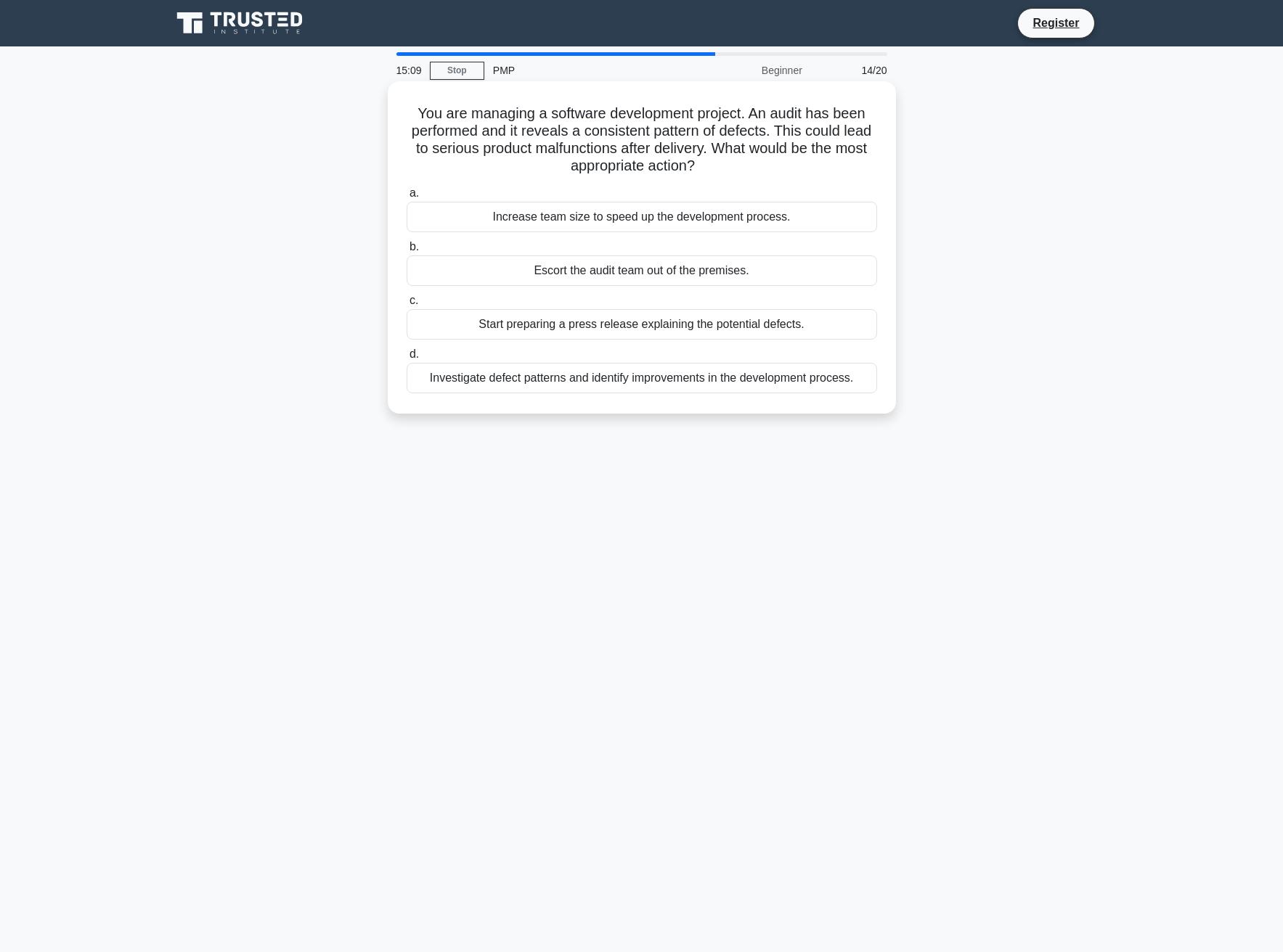
drag, startPoint x: 416, startPoint y: 111, endPoint x: 708, endPoint y: 159, distance: 295.9
click at [708, 159] on h5 "You are managing a software development project. An audit has been performed an…" at bounding box center [642, 140] width 473 height 71
click at [718, 172] on h5 "You are managing a software development project. An audit has been performed an…" at bounding box center [642, 140] width 473 height 71
click at [653, 380] on div "Investigate defect patterns and identify improvements in the development proces…" at bounding box center [642, 378] width 470 height 31
click at [407, 359] on input "d. Investigate defect patterns and identify improvements in the development pro…" at bounding box center [407, 354] width 0 height 9
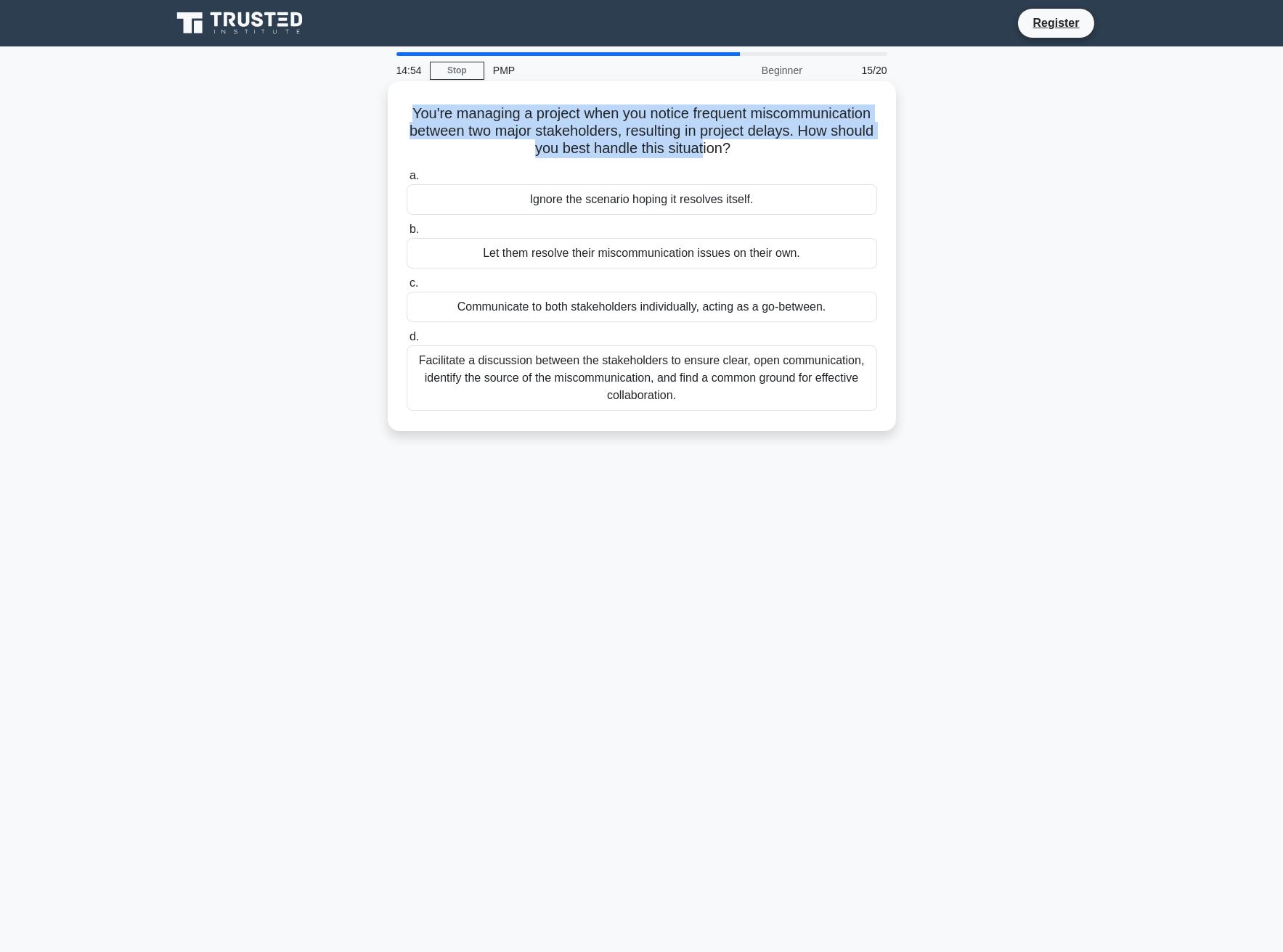
drag, startPoint x: 461, startPoint y: 111, endPoint x: 792, endPoint y: 154, distance: 333.8
click at [792, 154] on h5 "You're managing a project when you notice frequent miscommunication between two…" at bounding box center [642, 131] width 473 height 54
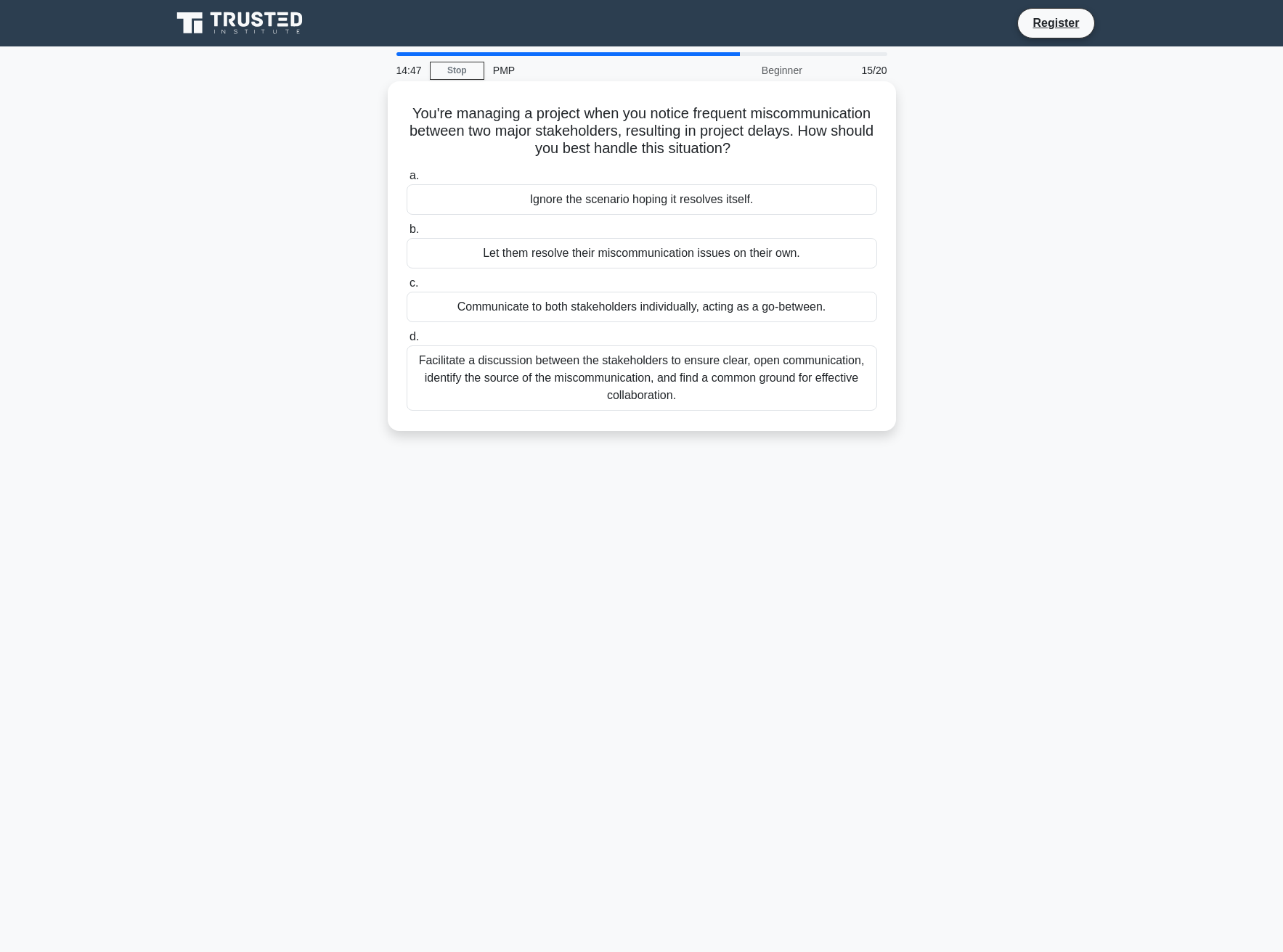
click at [653, 383] on div "Facilitate a discussion between the stakeholders to ensure clear, open communic…" at bounding box center [642, 378] width 470 height 65
click at [407, 342] on input "d. Facilitate a discussion between the stakeholders to ensure clear, open commu…" at bounding box center [407, 337] width 0 height 9
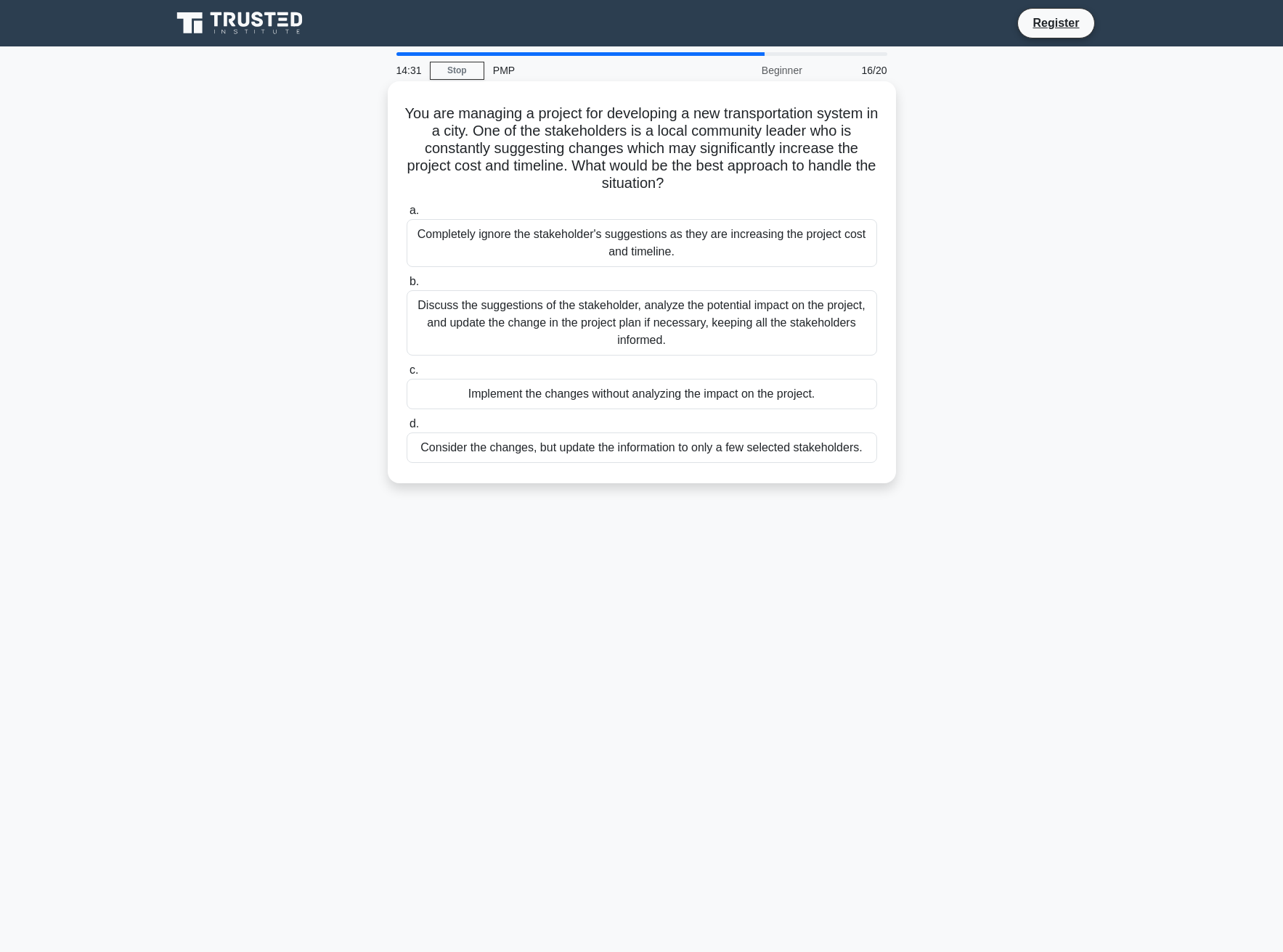
drag, startPoint x: 412, startPoint y: 111, endPoint x: 716, endPoint y: 180, distance: 311.7
click at [716, 180] on h5 "You are managing a project for developing a new transportation system in a city…" at bounding box center [642, 148] width 473 height 88
click at [705, 190] on h5 "You are managing a project for developing a new transportation system in a city…" at bounding box center [642, 148] width 473 height 88
click at [669, 328] on div "Discuss the suggestions of the stakeholder, analyze the potential impact on the…" at bounding box center [642, 323] width 470 height 65
click at [407, 286] on input "b. Discuss the suggestions of the stakeholder, analyze the potential impact on …" at bounding box center [407, 281] width 0 height 9
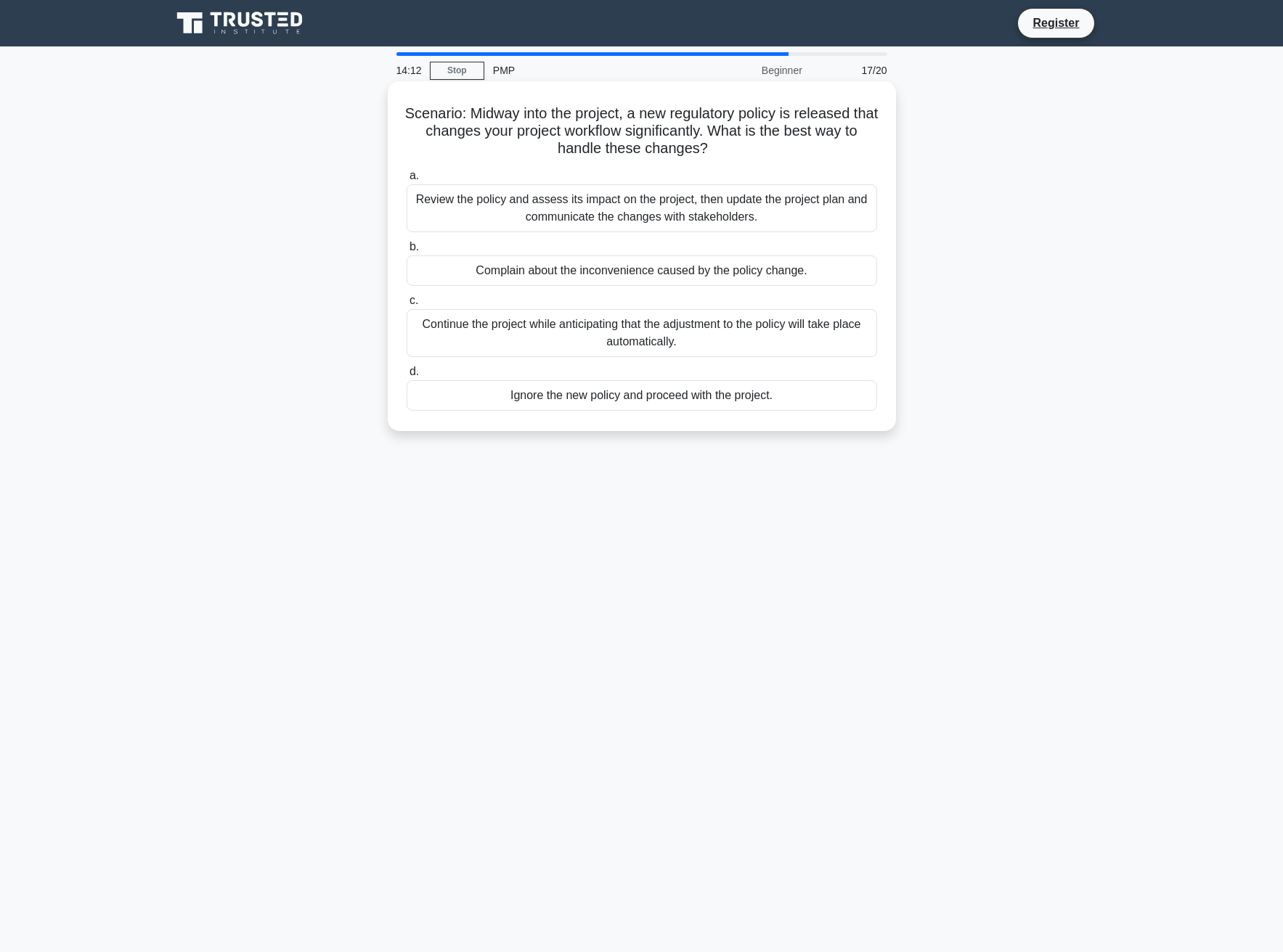
drag, startPoint x: 416, startPoint y: 111, endPoint x: 757, endPoint y: 146, distance: 342.8
click at [757, 146] on h5 "Scenario: Midway into the project, a new regulatory policy is released that cha…" at bounding box center [642, 131] width 473 height 54
click at [739, 163] on div "Scenario: Midway into the project, a new regulatory policy is released that cha…" at bounding box center [642, 256] width 497 height 338
click at [640, 222] on div "Review the policy and assess its impact on the project, then update the project…" at bounding box center [642, 208] width 470 height 48
click at [407, 181] on input "a. Review the policy and assess its impact on the project, then update the proj…" at bounding box center [407, 176] width 0 height 9
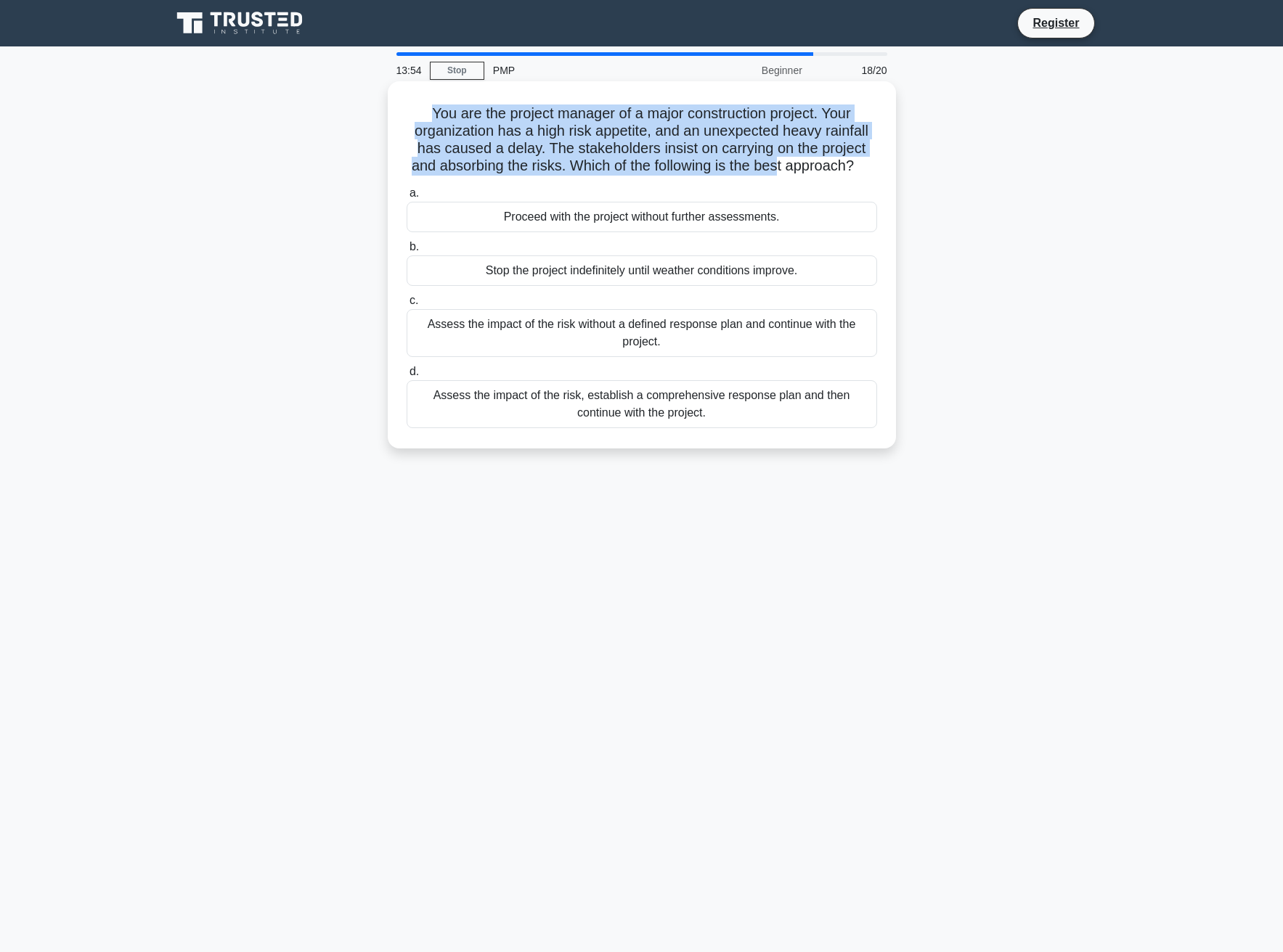
drag, startPoint x: 427, startPoint y: 118, endPoint x: 789, endPoint y: 170, distance: 365.7
click at [789, 170] on h5 "You are the project manager of a major construction project. Your organization …" at bounding box center [642, 140] width 473 height 71
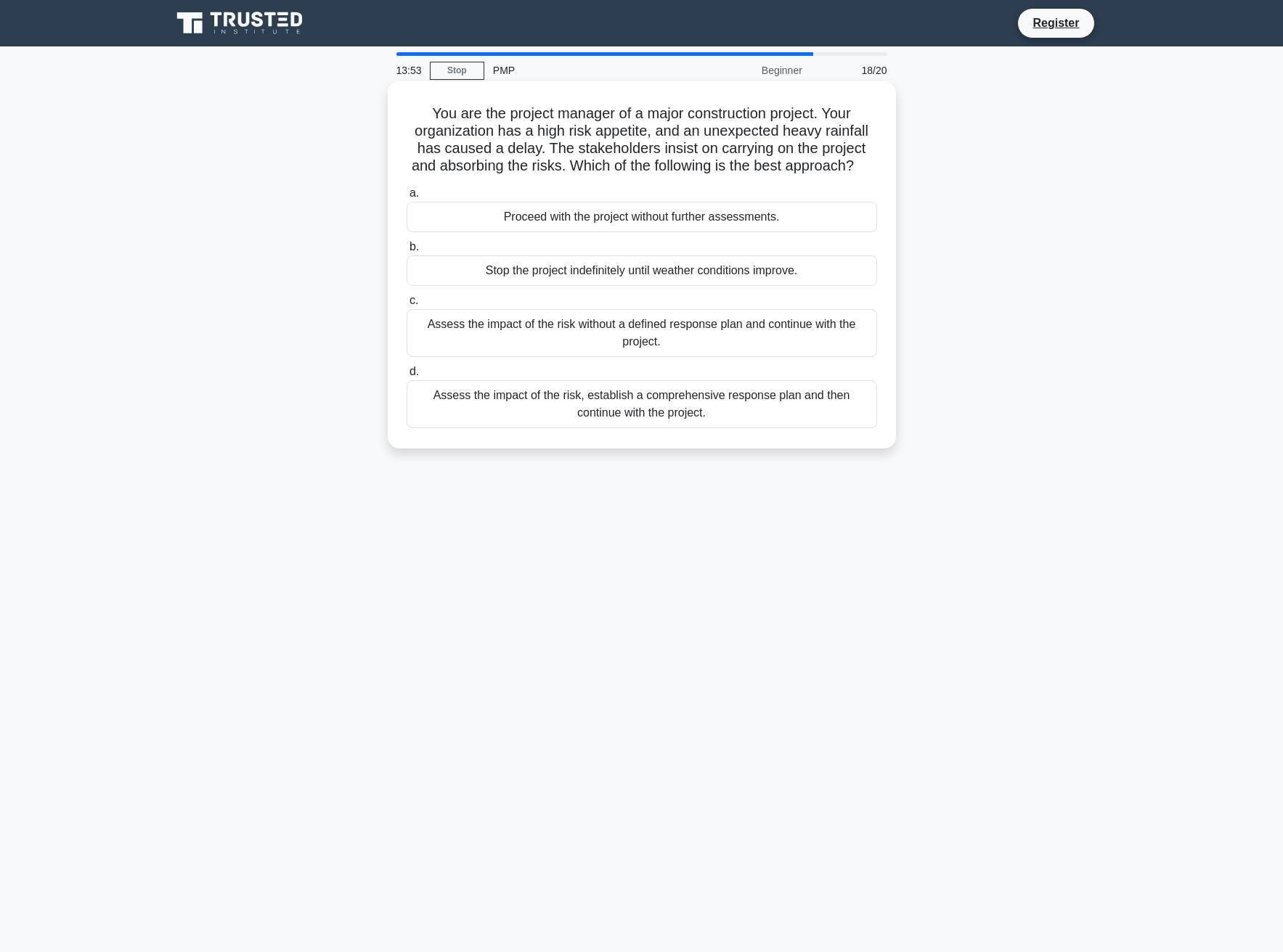
click at [748, 203] on label "a. Proceed with the project without further assessments." at bounding box center [642, 208] width 470 height 48
click at [407, 198] on input "a. Proceed with the project without further assessments." at bounding box center [407, 193] width 0 height 9
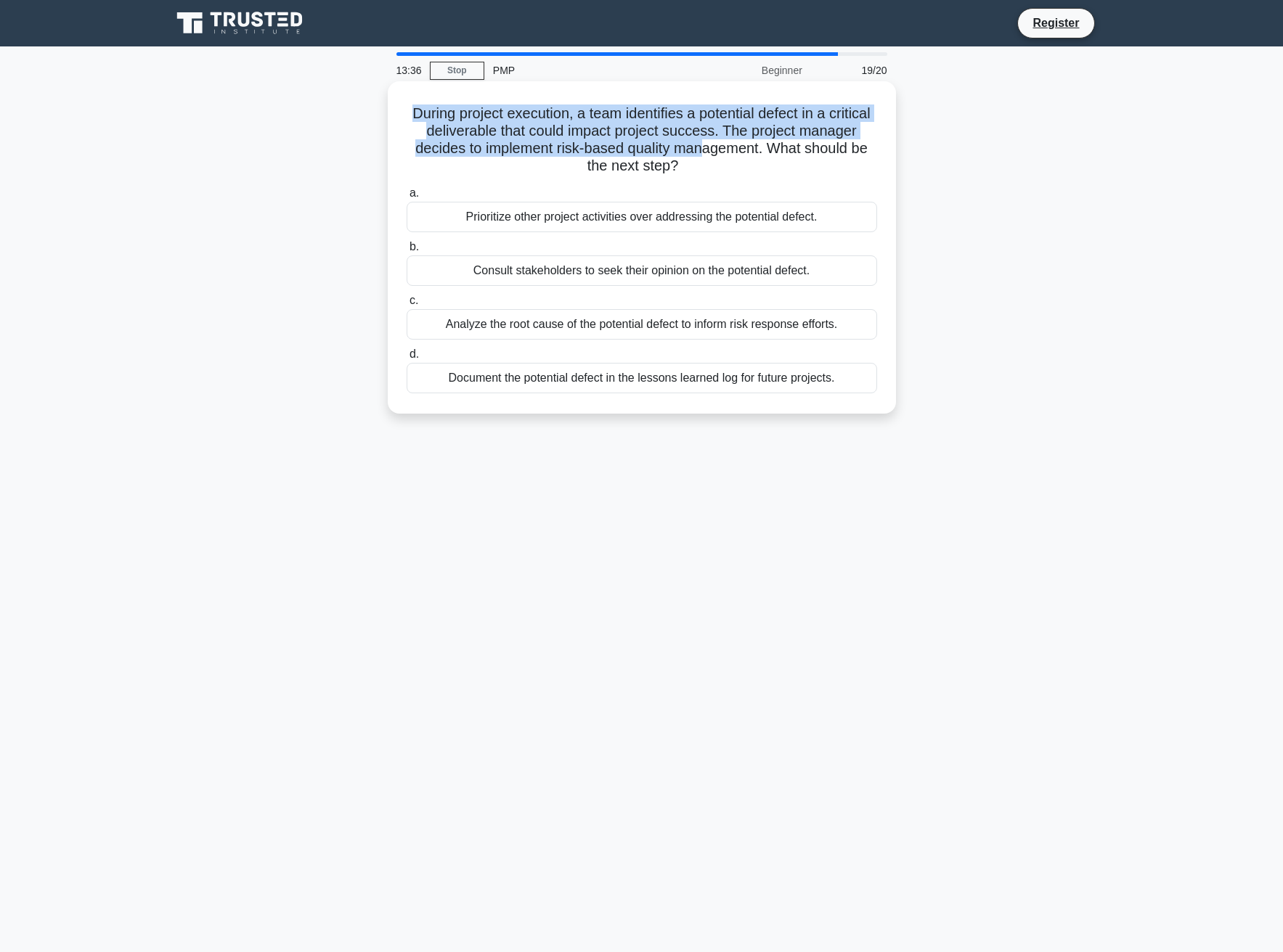
drag, startPoint x: 422, startPoint y: 111, endPoint x: 771, endPoint y: 148, distance: 351.0
click at [771, 148] on h5 "During project execution, a team identifies a potential defect in a critical de…" at bounding box center [642, 140] width 473 height 71
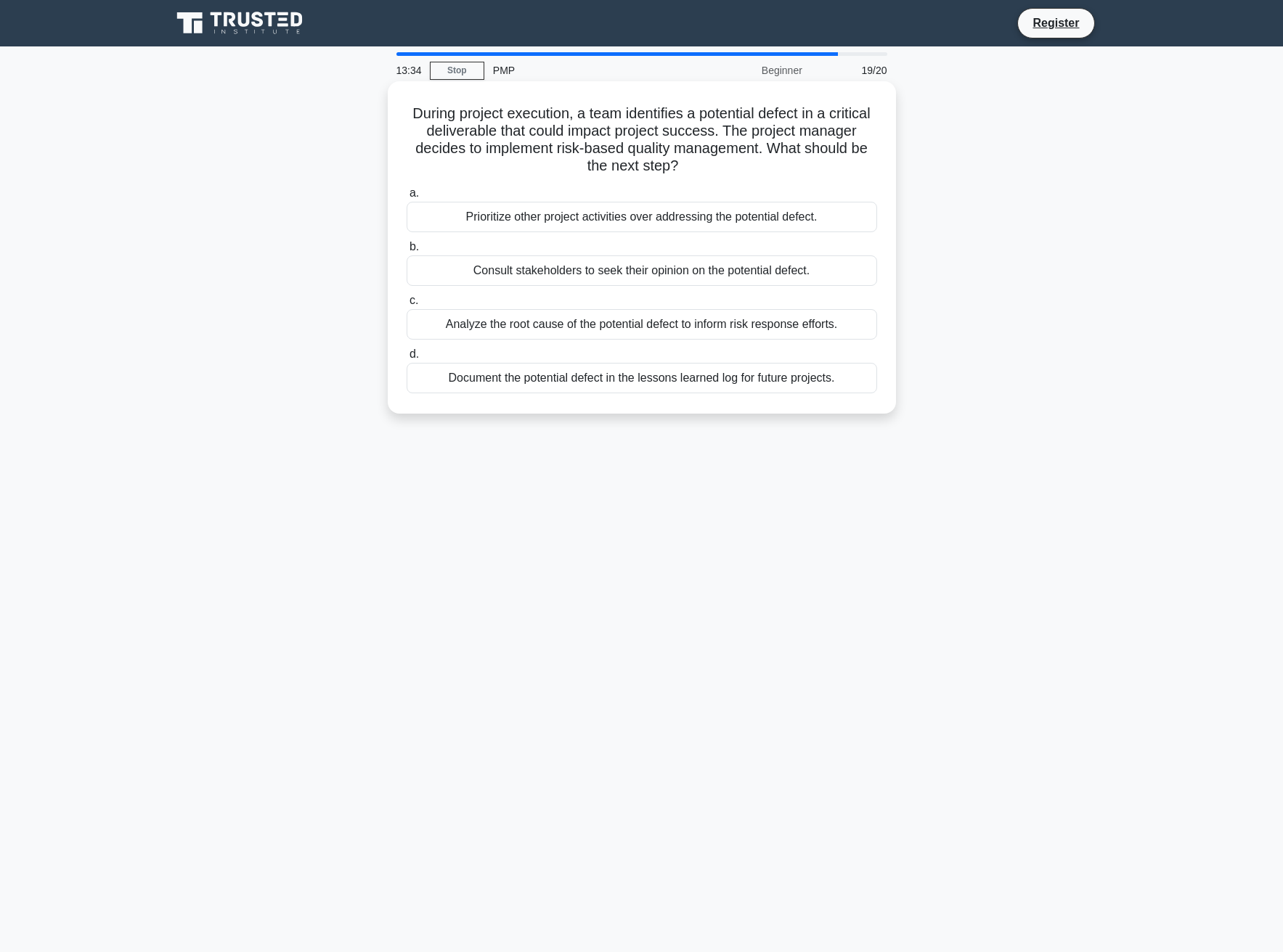
click at [696, 165] on icon ".spinner_0XTQ{transform-origin:center;animation:spinner_y6GP .75s linear infini…" at bounding box center [687, 167] width 17 height 17
click at [678, 329] on div "Analyze the root cause of the potential defect to inform risk response efforts." at bounding box center [642, 325] width 470 height 31
click at [407, 305] on input "c. Analyze the root cause of the potential defect to inform risk response effor…" at bounding box center [407, 300] width 0 height 9
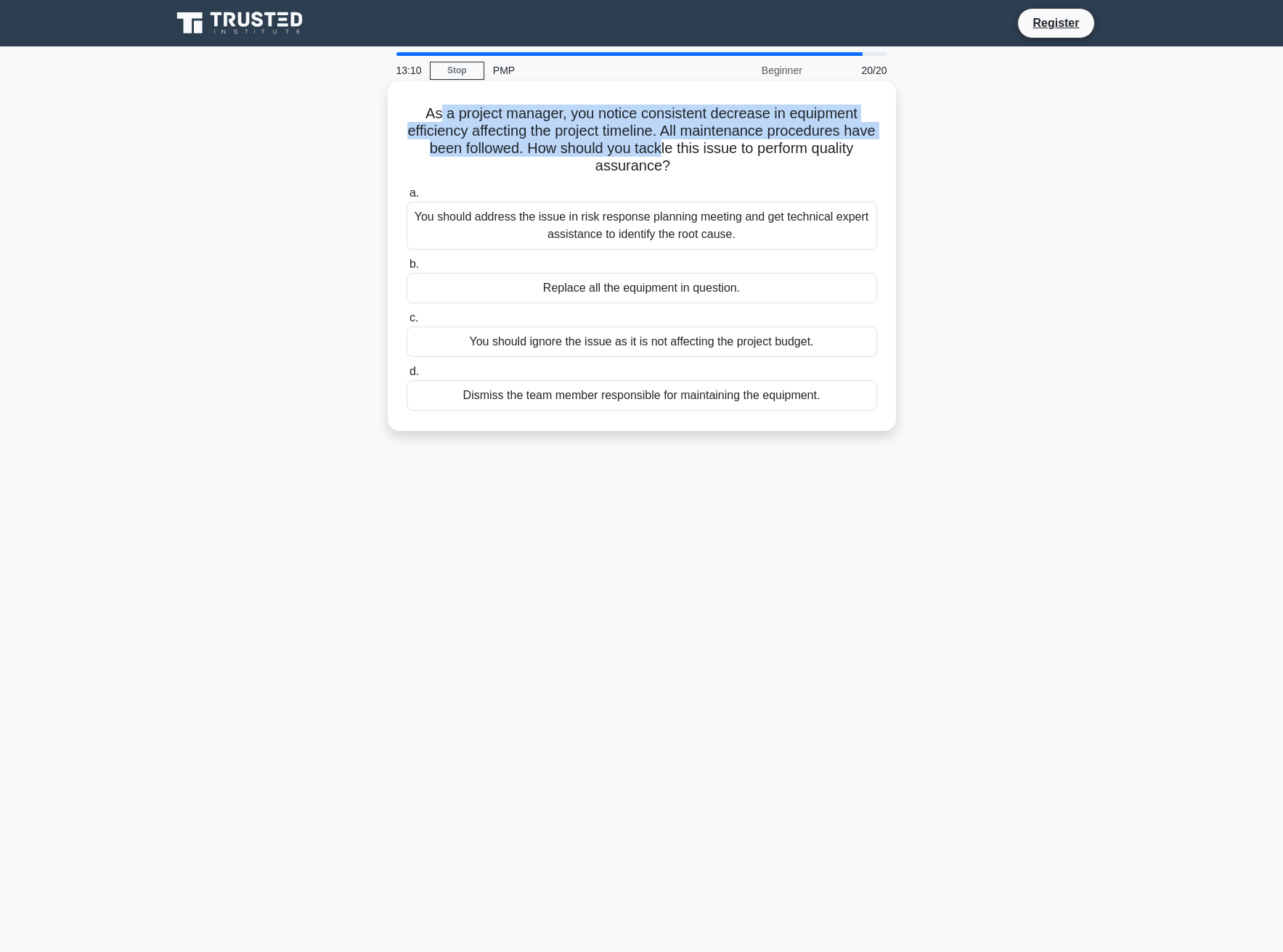
drag, startPoint x: 434, startPoint y: 113, endPoint x: 702, endPoint y: 148, distance: 270.3
click at [702, 148] on h5 "As a project manager, you notice consistent decrease in equipment efficiency af…" at bounding box center [642, 140] width 473 height 71
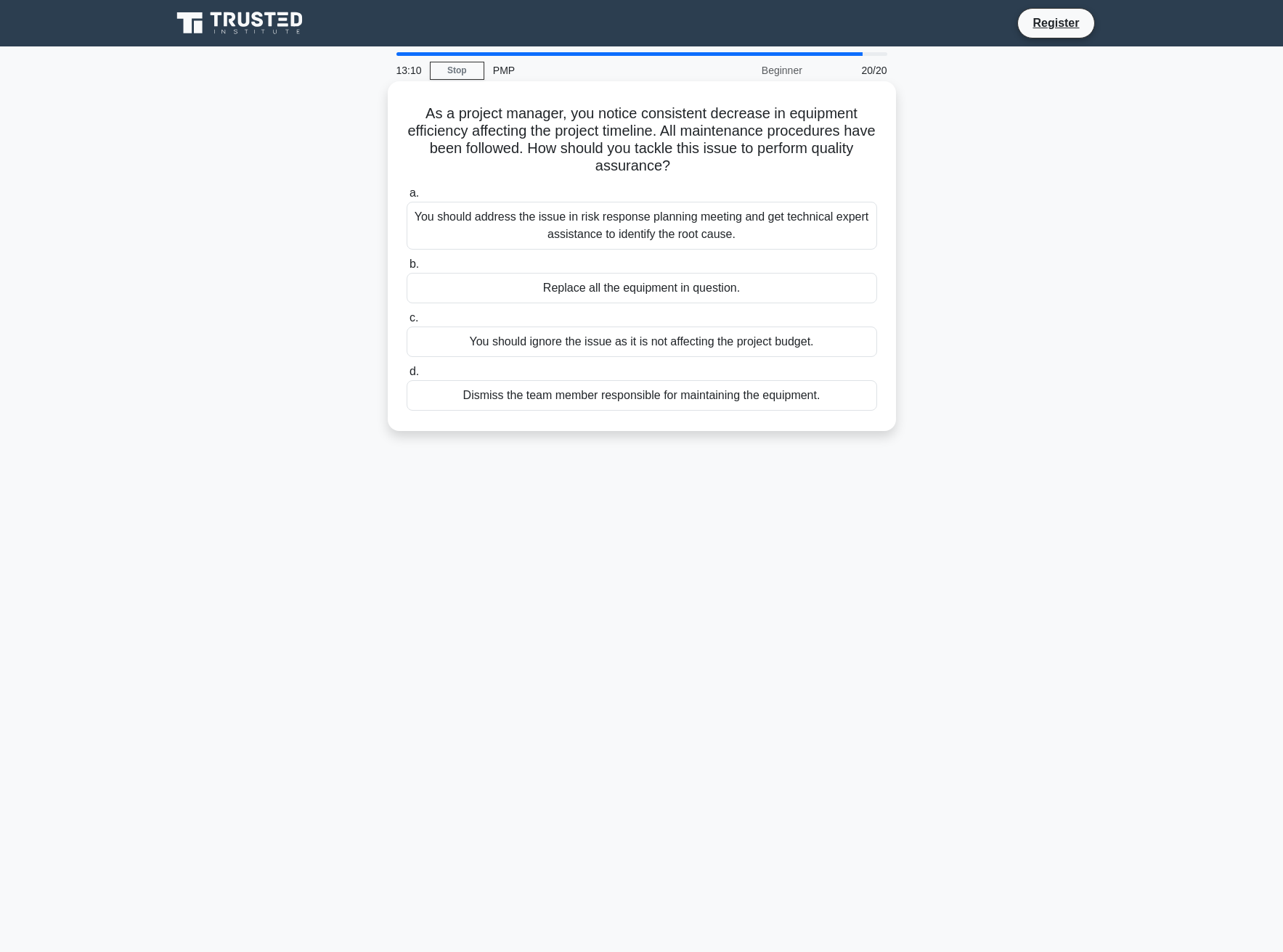
click at [688, 168] on icon ".spinner_0XTQ{transform-origin:center;animation:spinner_y6GP .75s linear infini…" at bounding box center [678, 167] width 17 height 17
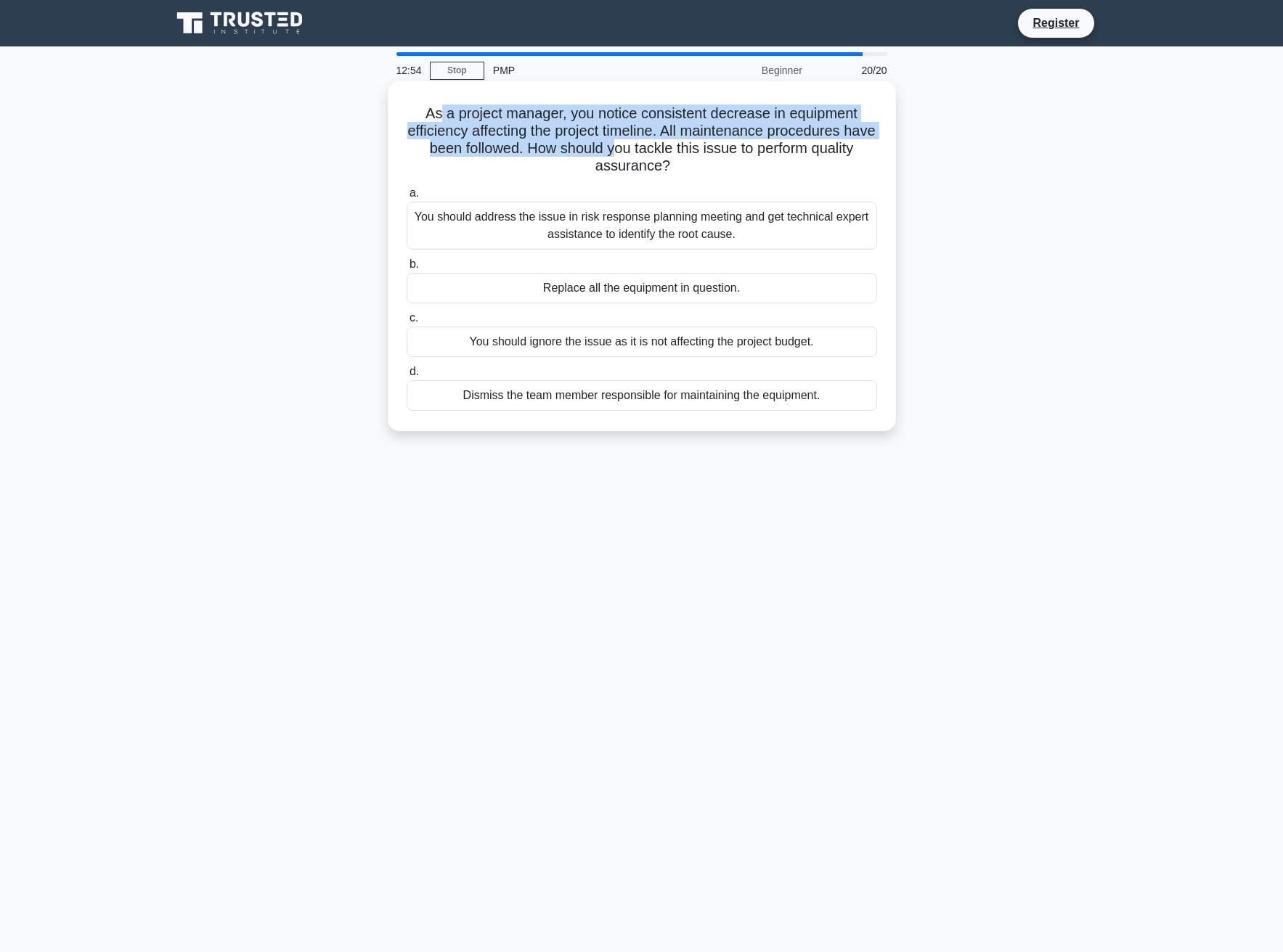
drag, startPoint x: 438, startPoint y: 115, endPoint x: 654, endPoint y: 148, distance: 218.5
click at [654, 148] on h5 "As a project manager, you notice consistent decrease in equipment efficiency af…" at bounding box center [642, 140] width 473 height 71
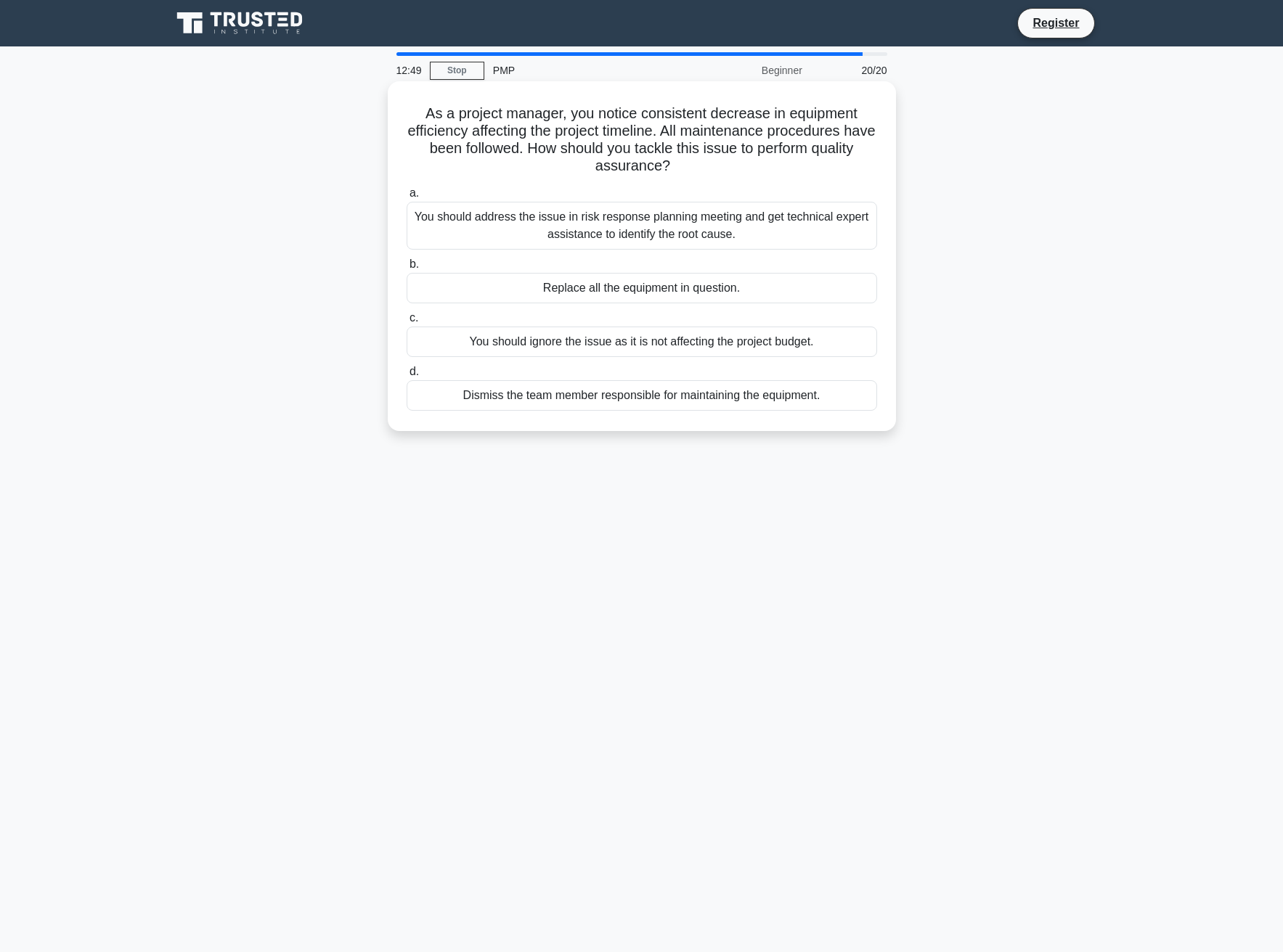
click at [724, 170] on h5 "As a project manager, you notice consistent decrease in equipment efficiency af…" at bounding box center [642, 140] width 473 height 71
click at [625, 225] on div "You should address the issue in risk response planning meeting and get technica…" at bounding box center [642, 226] width 470 height 48
click at [407, 198] on input "a. You should address the issue in risk response planning meeting and get techn…" at bounding box center [407, 193] width 0 height 9
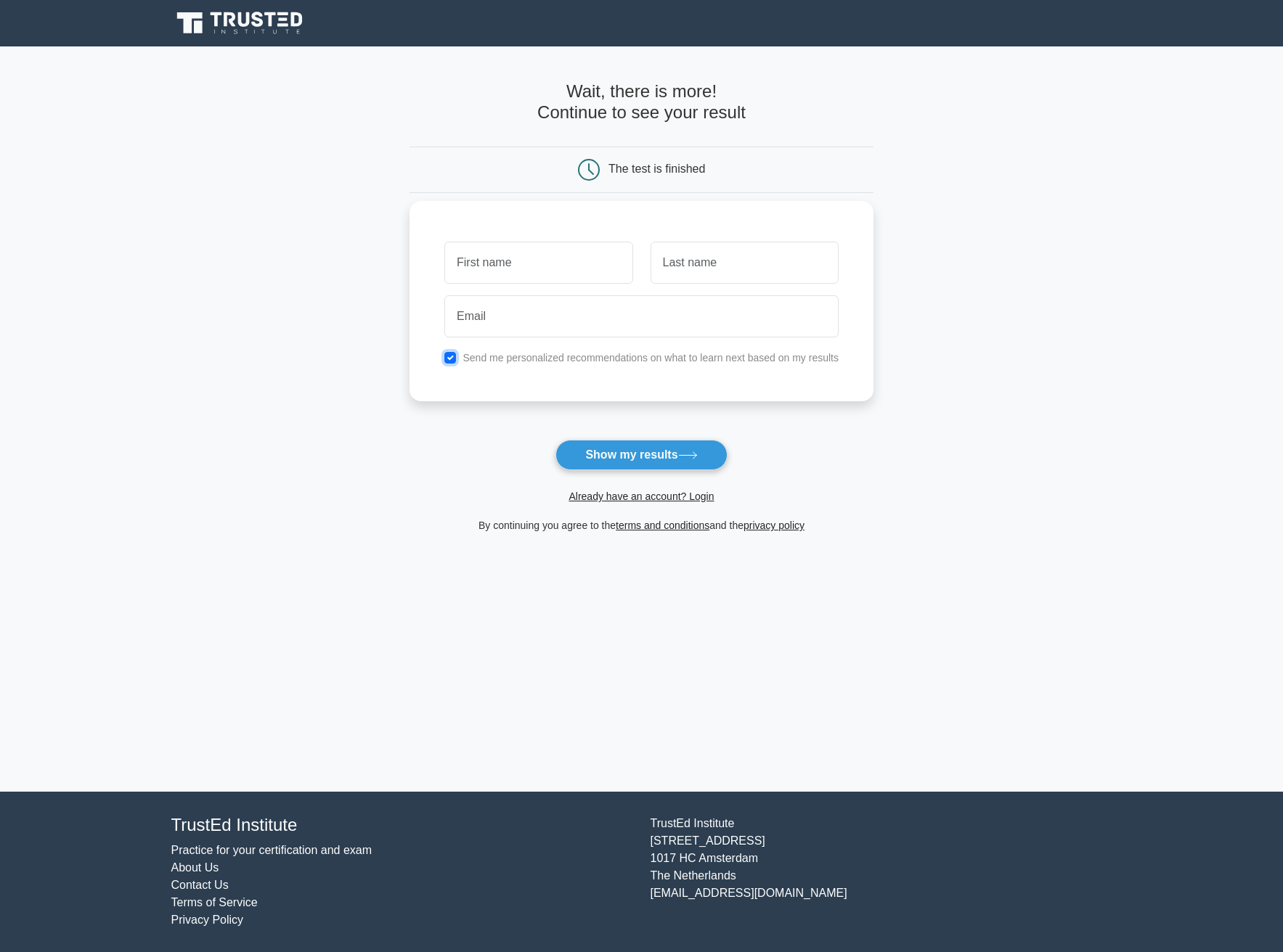
click at [451, 355] on input "checkbox" at bounding box center [450, 358] width 12 height 12
checkbox input "false"
click at [640, 459] on button "Show my results" at bounding box center [641, 455] width 172 height 31
click at [545, 257] on input "text" at bounding box center [538, 262] width 188 height 42
type input "[PERSON_NAME]"
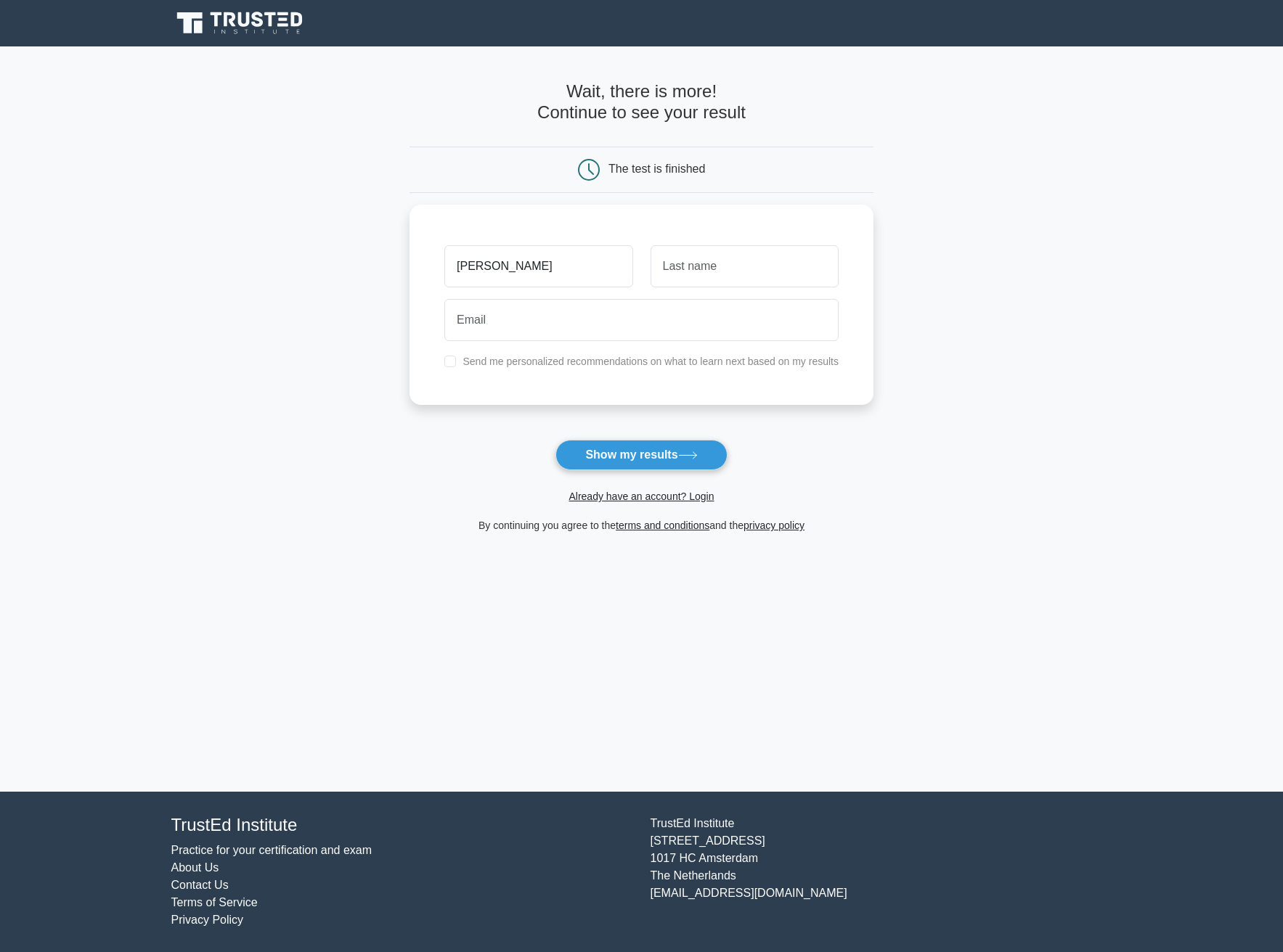
drag, startPoint x: 621, startPoint y: 459, endPoint x: 680, endPoint y: 407, distance: 78.6
click at [622, 459] on button "Show my results" at bounding box center [641, 455] width 172 height 31
click at [727, 267] on input "text" at bounding box center [744, 262] width 188 height 42
type input "[PERSON_NAME]"
click at [641, 452] on button "Show my results" at bounding box center [641, 455] width 172 height 31
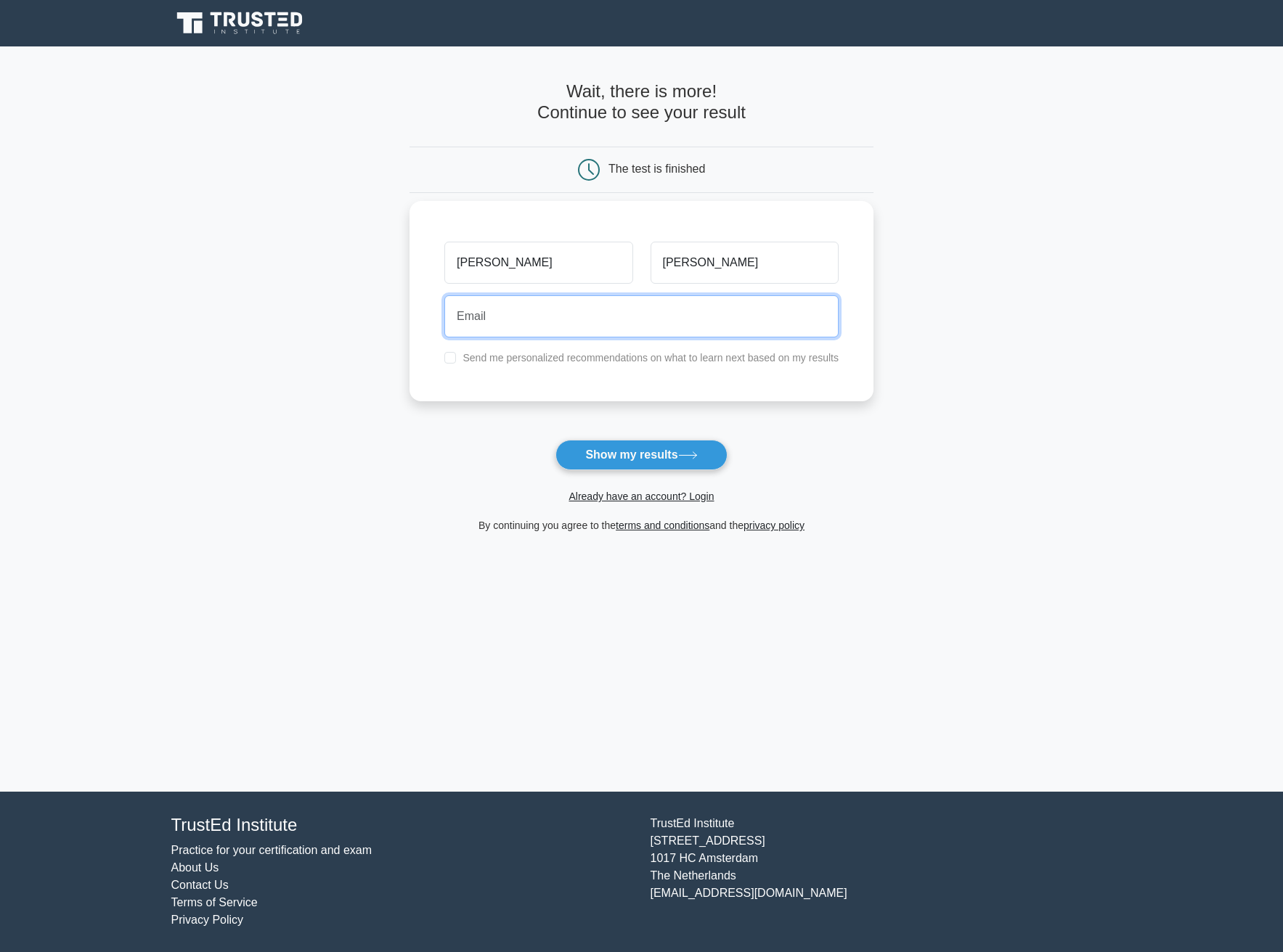
click at [587, 313] on input "email" at bounding box center [642, 316] width 395 height 42
type input "[EMAIL_ADDRESS][DOMAIN_NAME]"
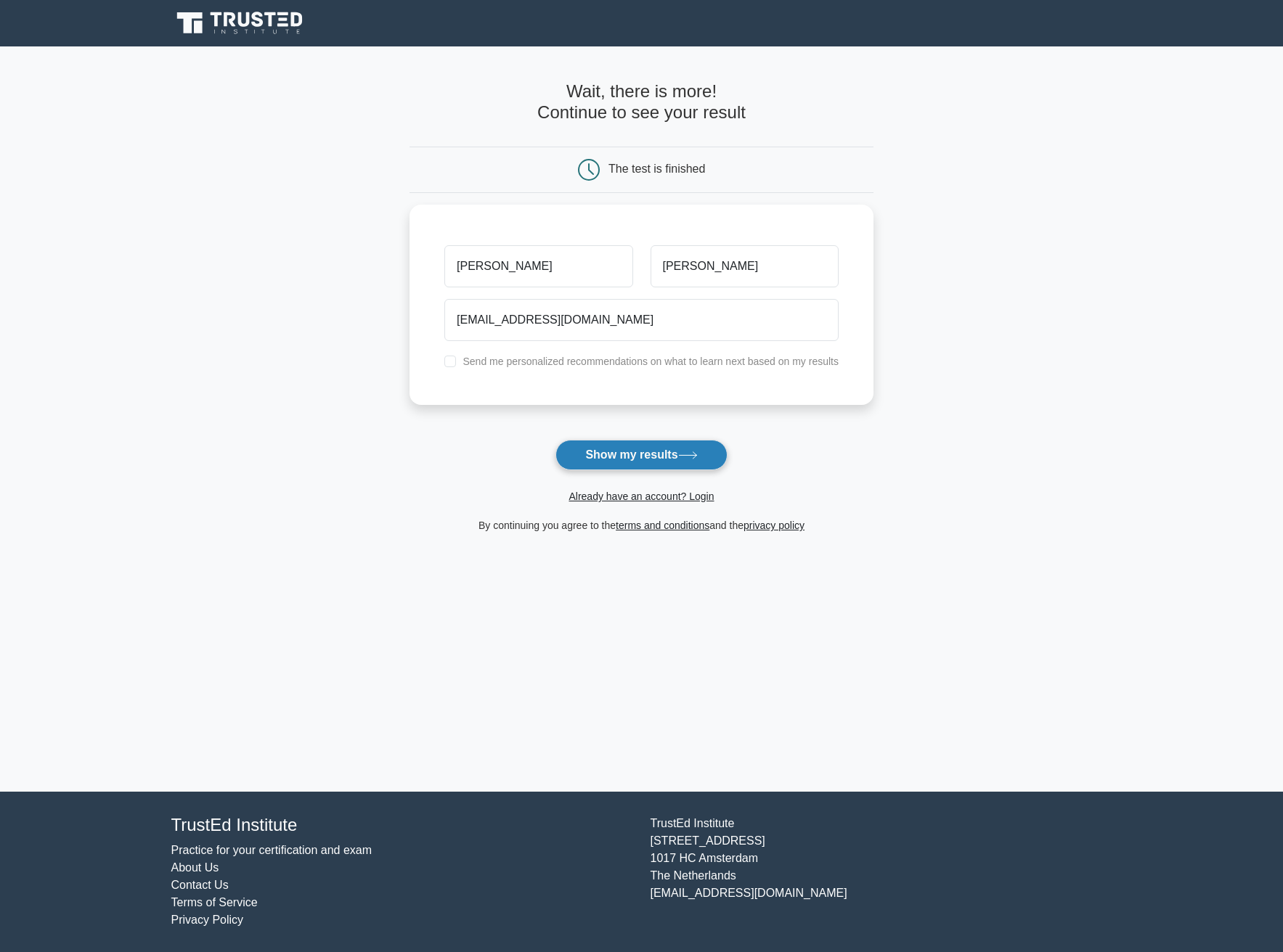
click at [660, 451] on button "Show my results" at bounding box center [641, 455] width 172 height 31
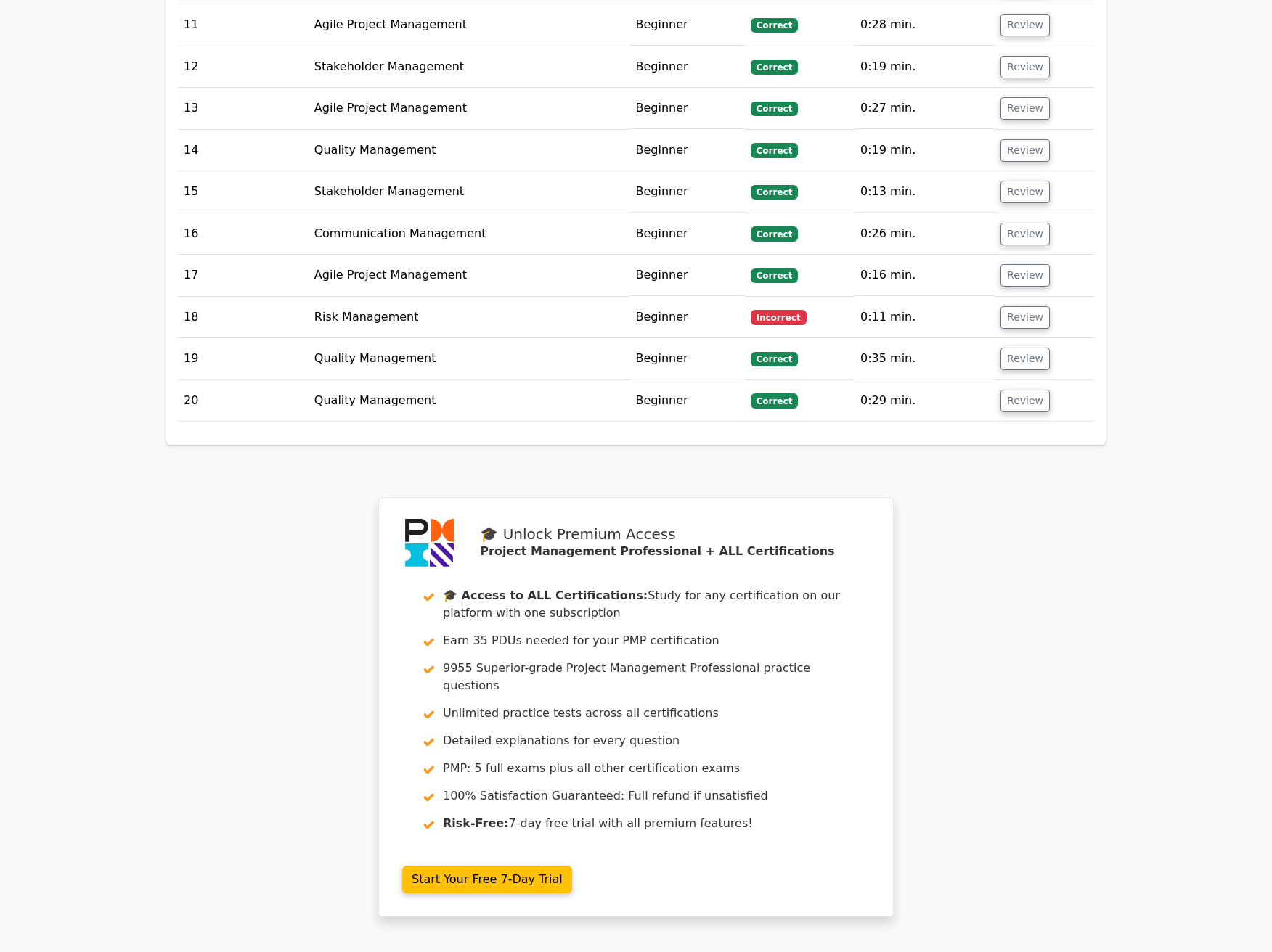
scroll to position [2395, 0]
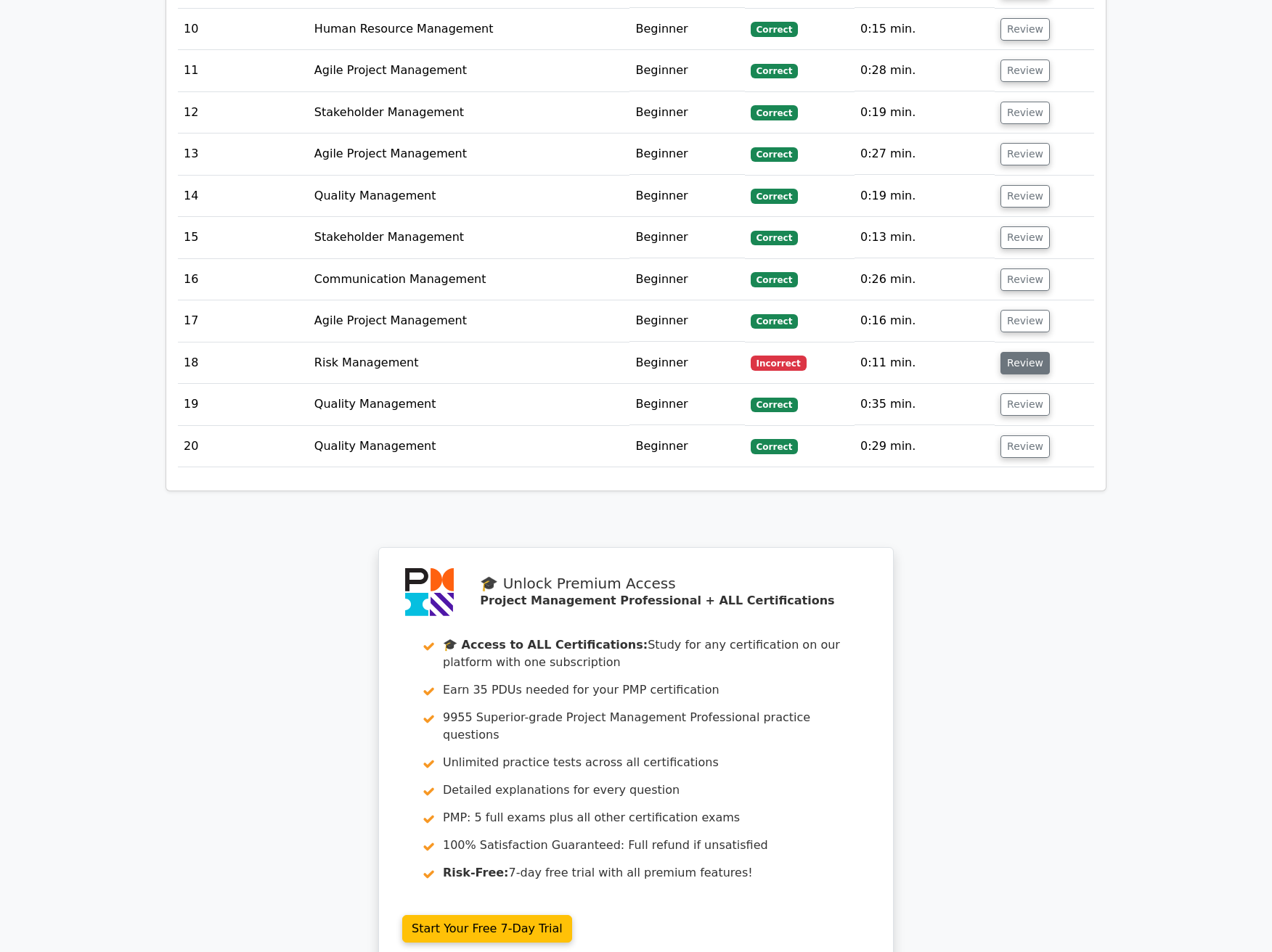
click at [1009, 352] on button "Review" at bounding box center [1025, 363] width 50 height 22
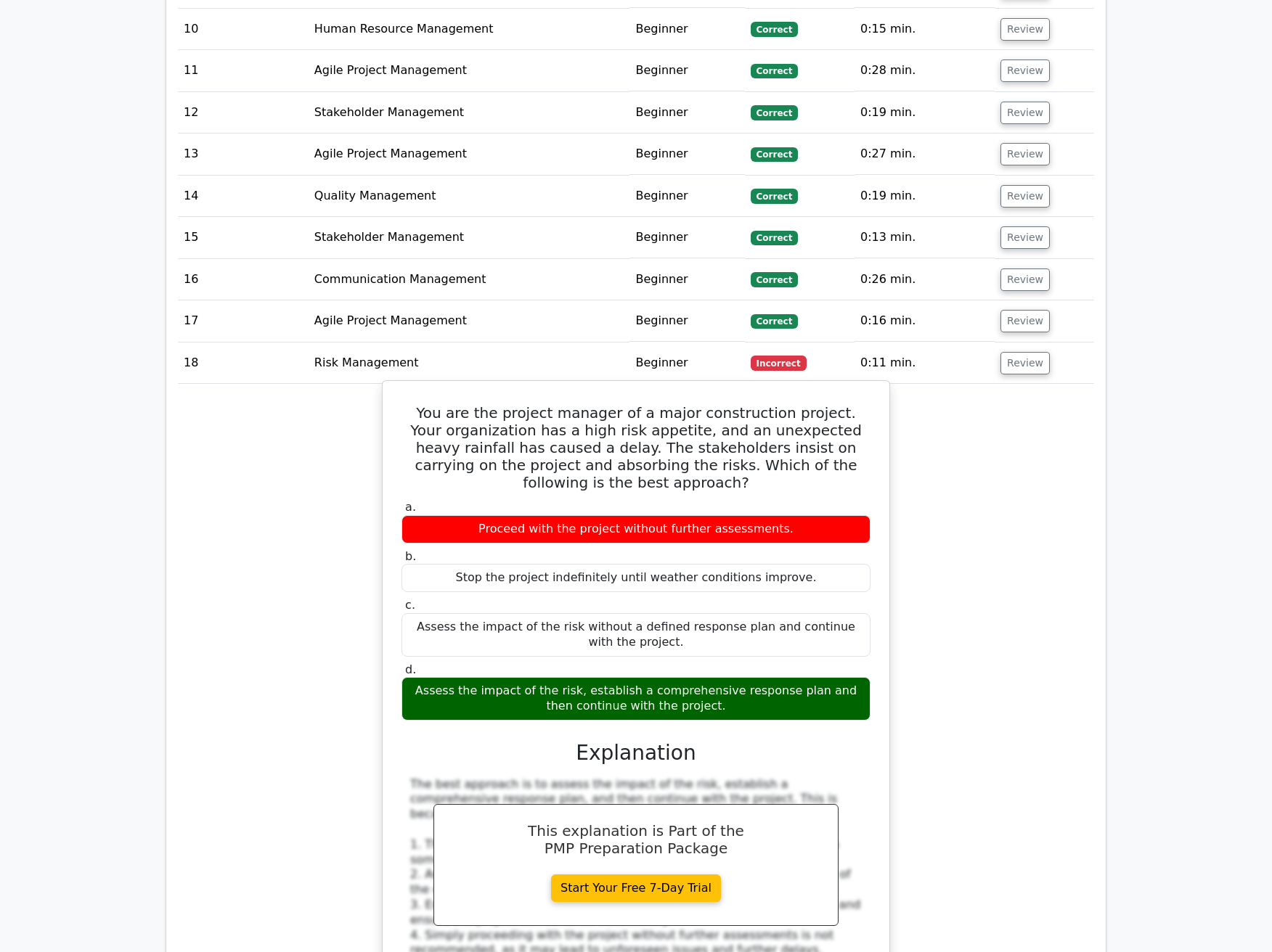
click at [583, 678] on div "Assess the impact of the risk, establish a comprehensive response plan and then…" at bounding box center [636, 699] width 469 height 44
click at [585, 678] on div "Assess the impact of the risk, establish a comprehensive response plan and then…" at bounding box center [636, 699] width 469 height 44
click at [777, 682] on div "a. Proceed with the project without further assessments. b. Stop the project in…" at bounding box center [636, 794] width 472 height 593
click at [681, 678] on div "Assess the impact of the risk, establish a comprehensive response plan and then…" at bounding box center [636, 699] width 469 height 44
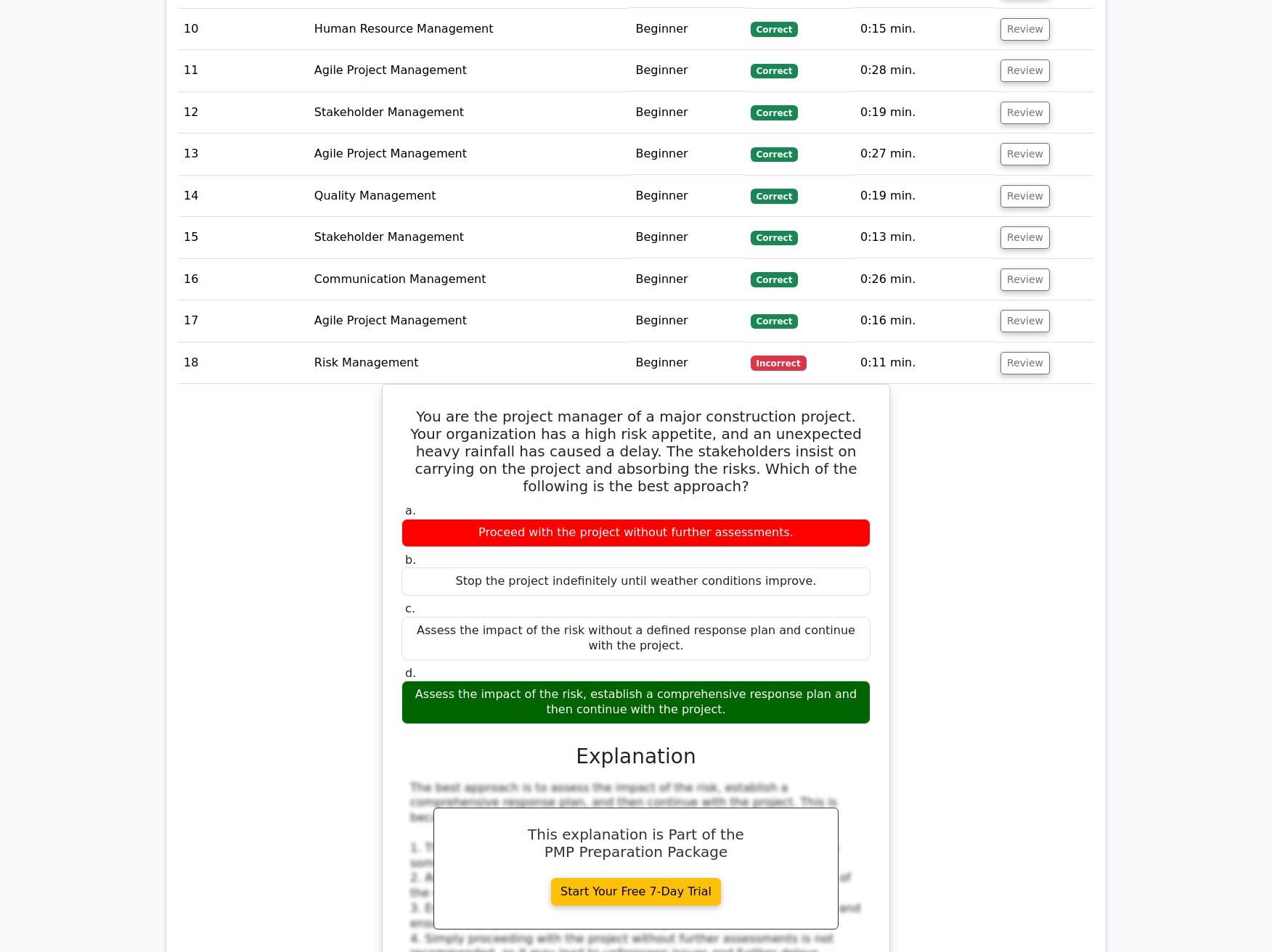
drag, startPoint x: 247, startPoint y: 609, endPoint x: 343, endPoint y: 326, distance: 298.8
click at [248, 605] on div "You are the project manager of a major construction project. Your organization …" at bounding box center [636, 757] width 916 height 746
